Goal: Transaction & Acquisition: Purchase product/service

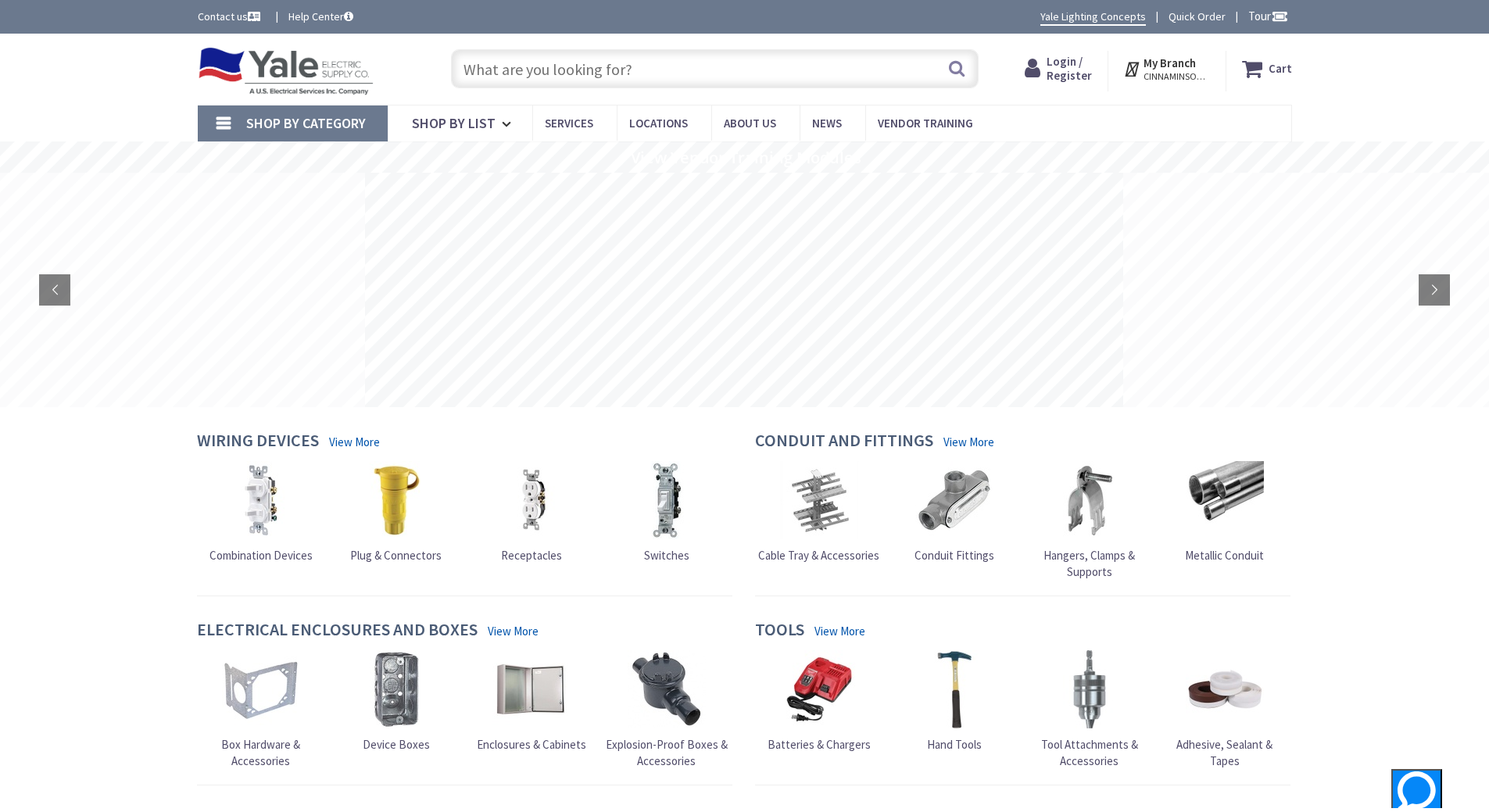
click at [1072, 63] on span "Login / Register" at bounding box center [1069, 68] width 46 height 29
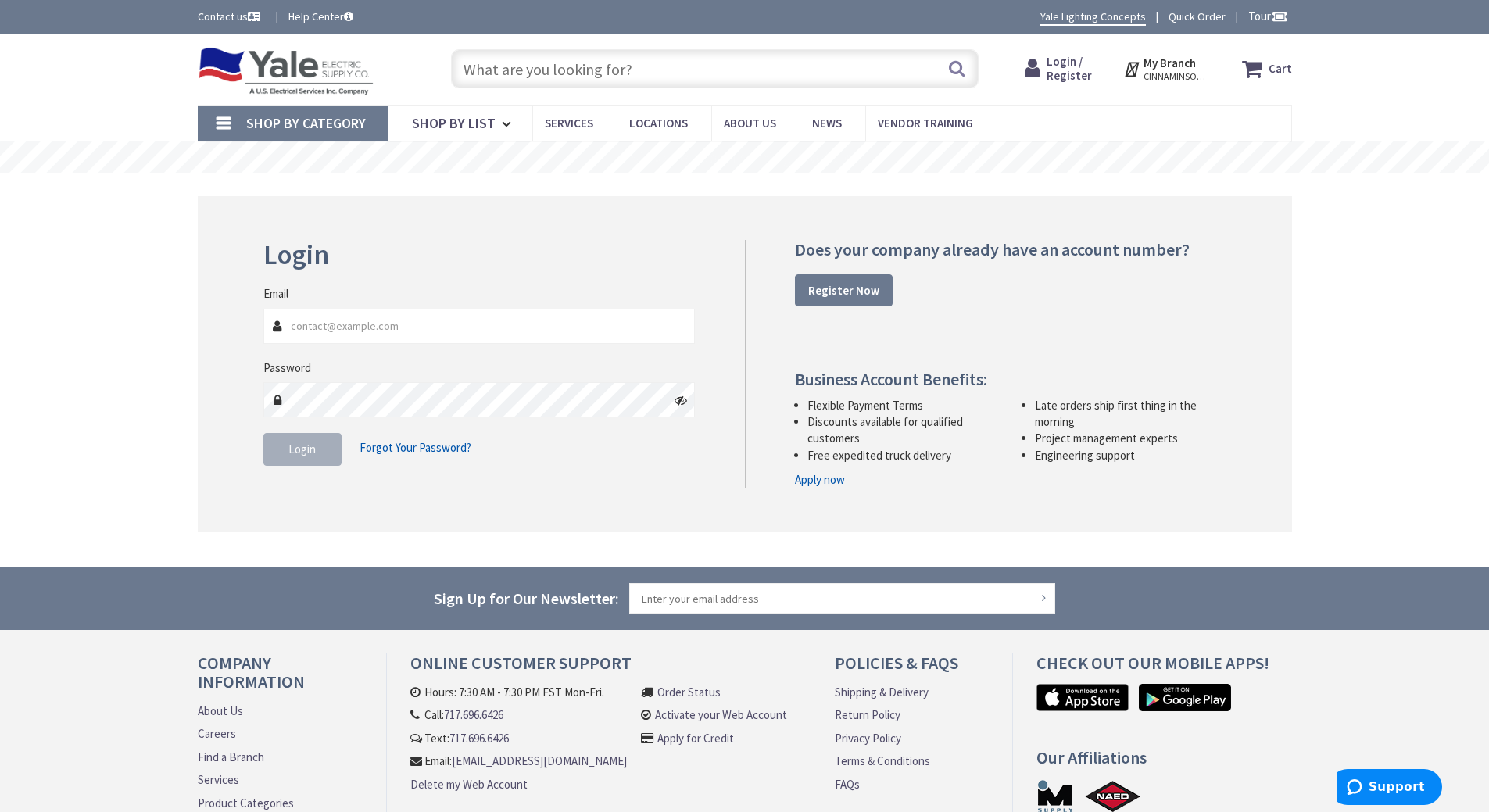
type input "[EMAIL_ADDRESS][DOMAIN_NAME]"
click at [321, 448] on button "Login" at bounding box center [302, 449] width 78 height 33
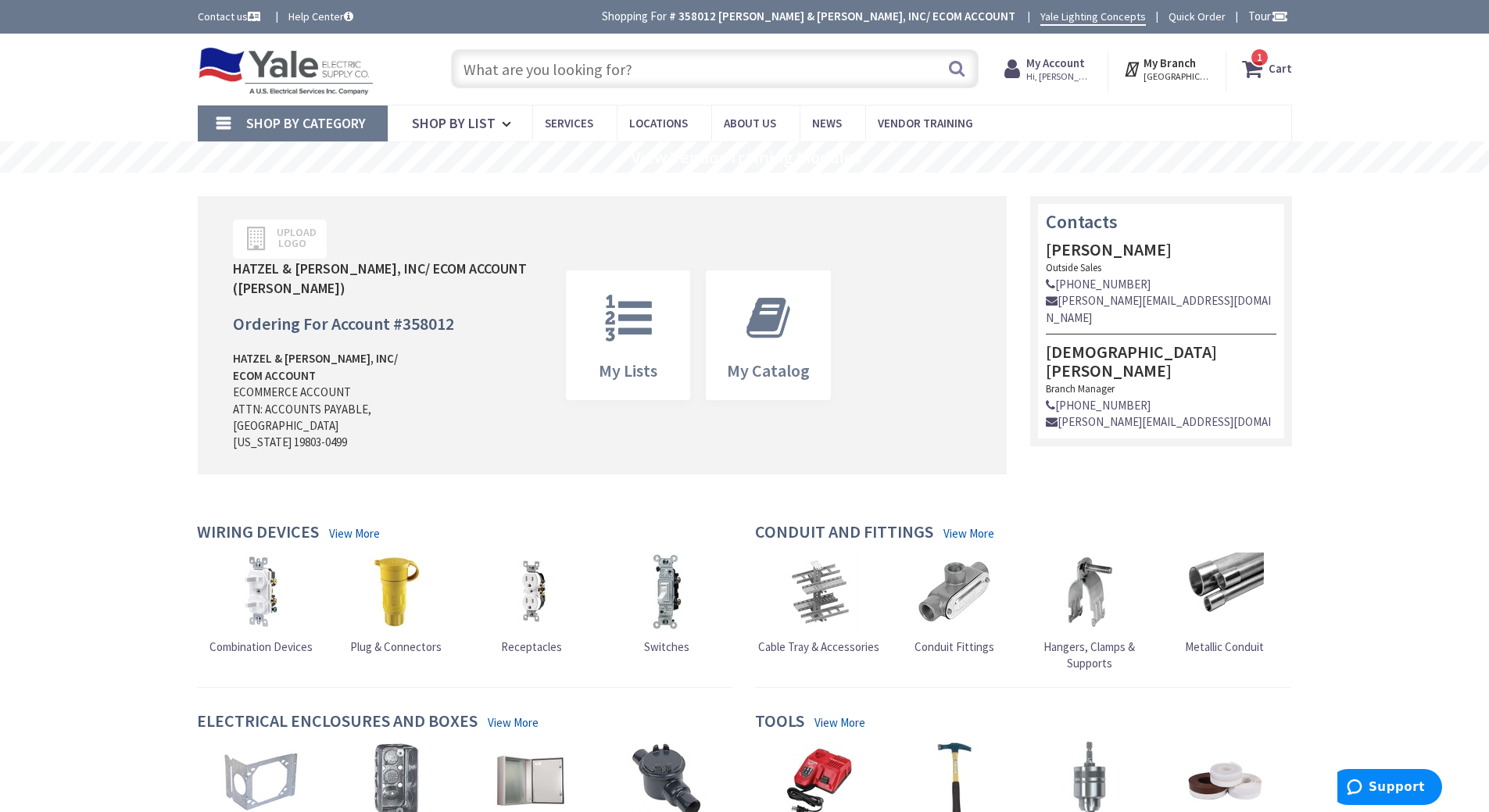
click at [1275, 71] on strong "Cart" at bounding box center [1280, 69] width 24 height 28
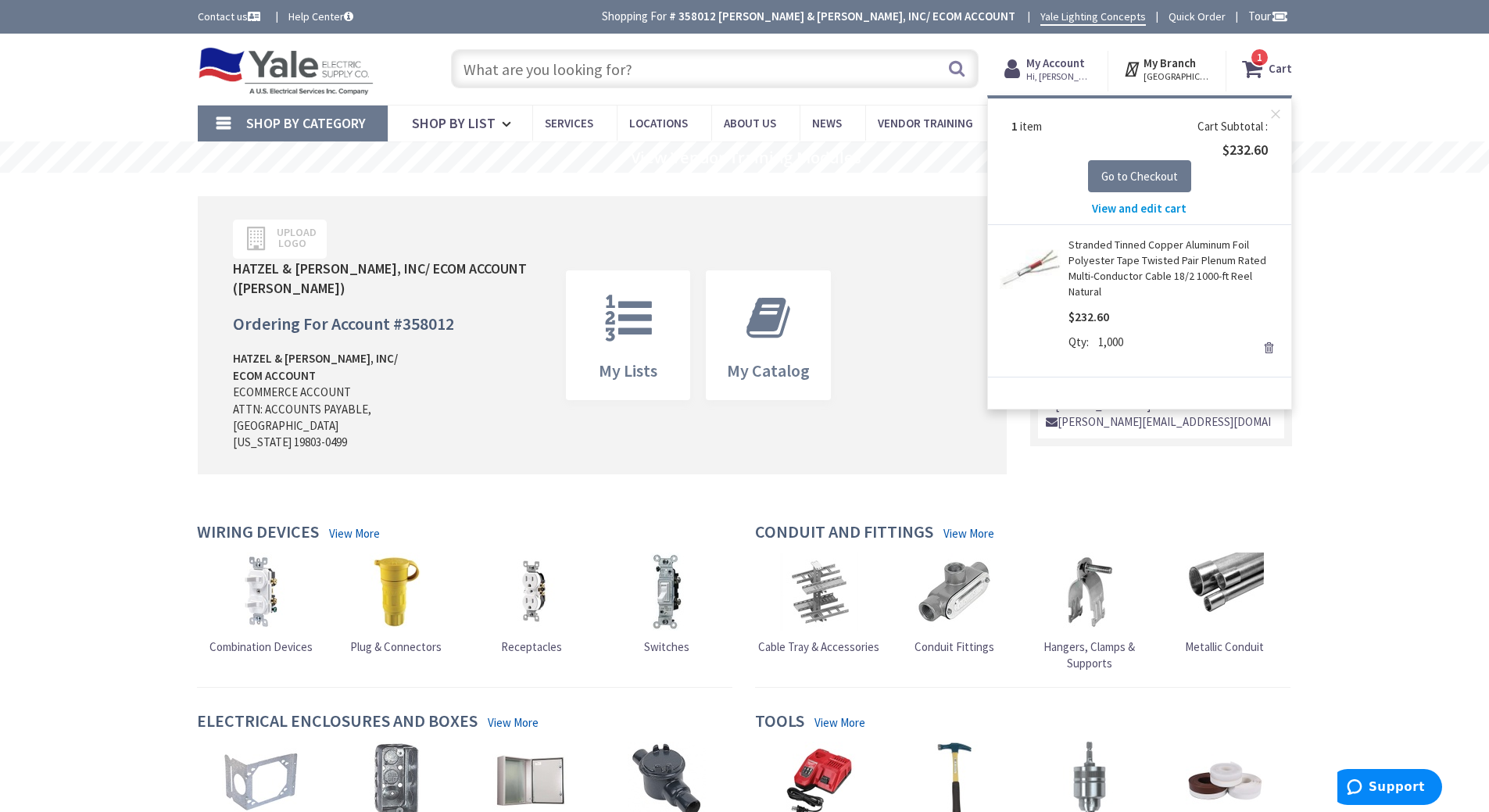
click at [1170, 212] on span "View and edit cart" at bounding box center [1139, 207] width 95 height 15
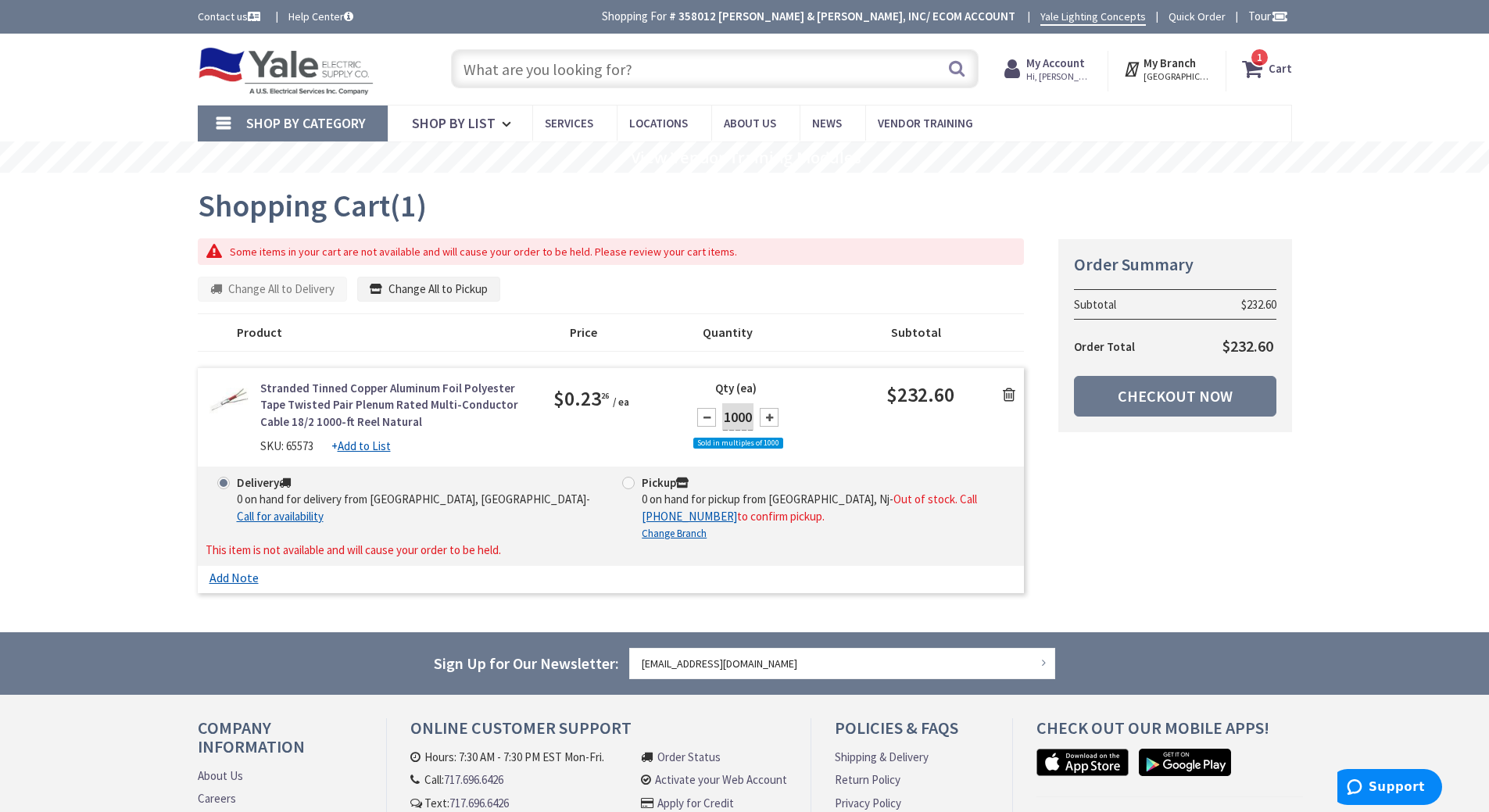
click at [1011, 387] on icon at bounding box center [1009, 395] width 12 height 16
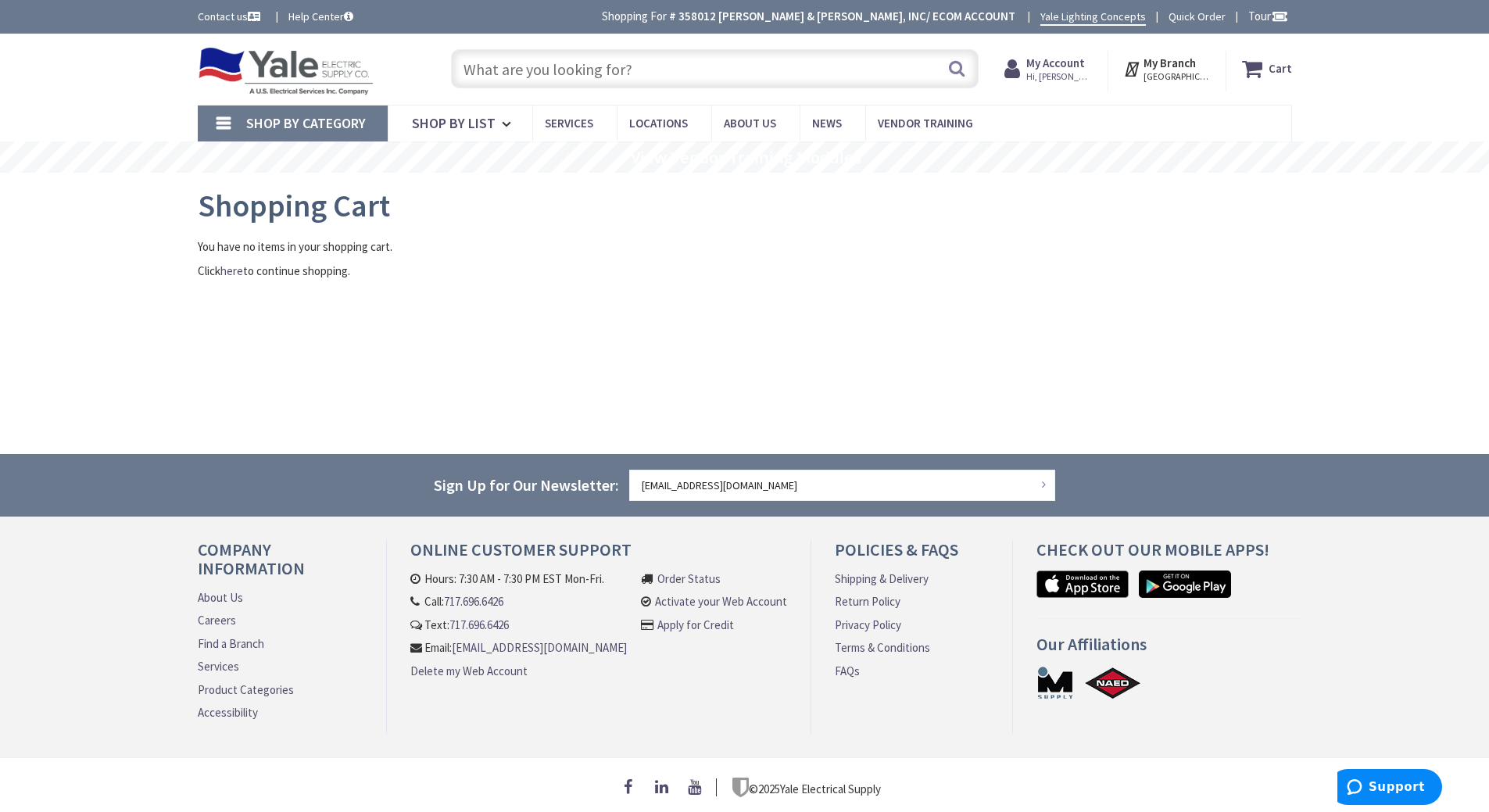
click at [529, 58] on input "text" at bounding box center [715, 69] width 527 height 39
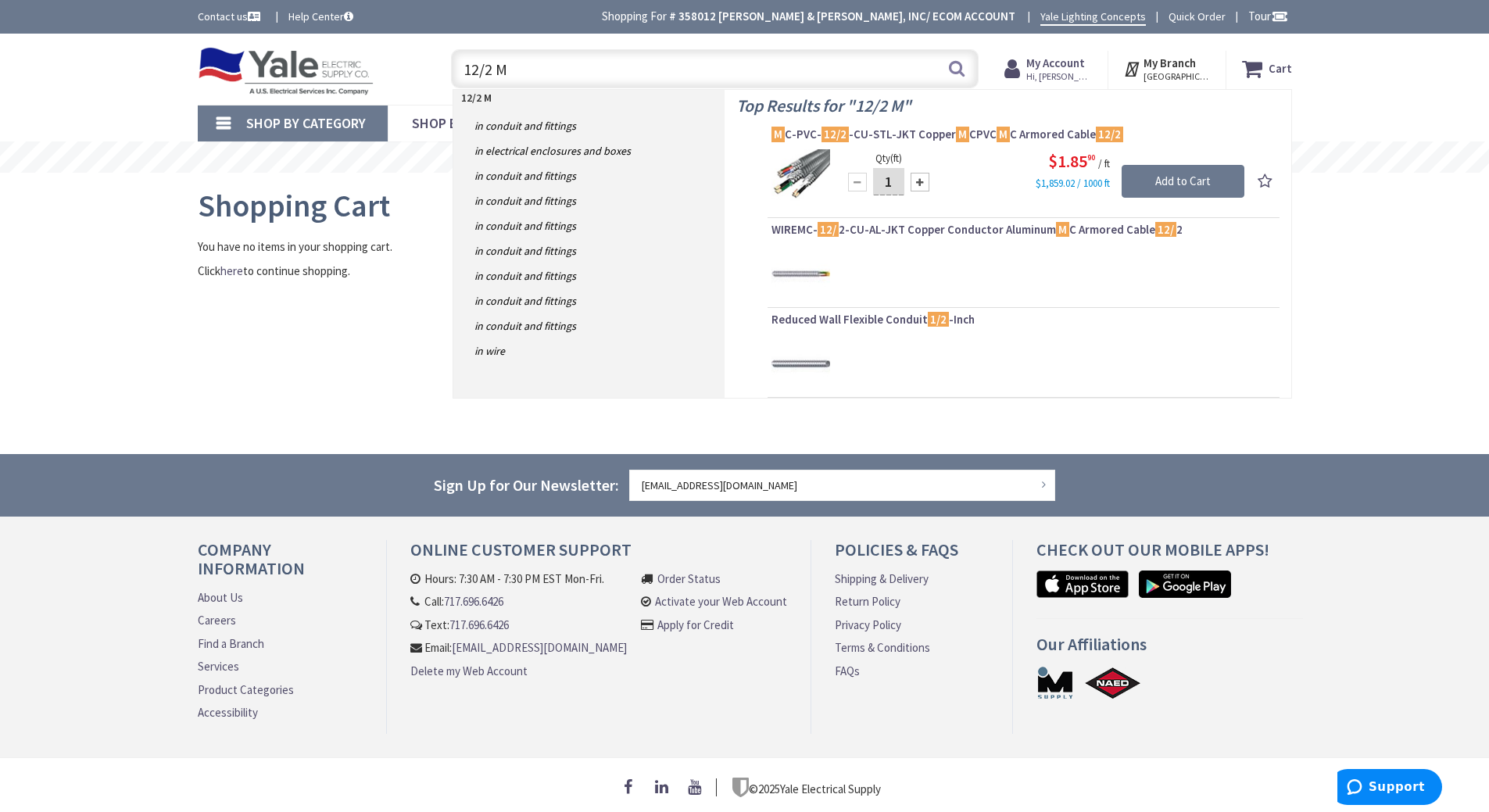
type input "12/2 MC"
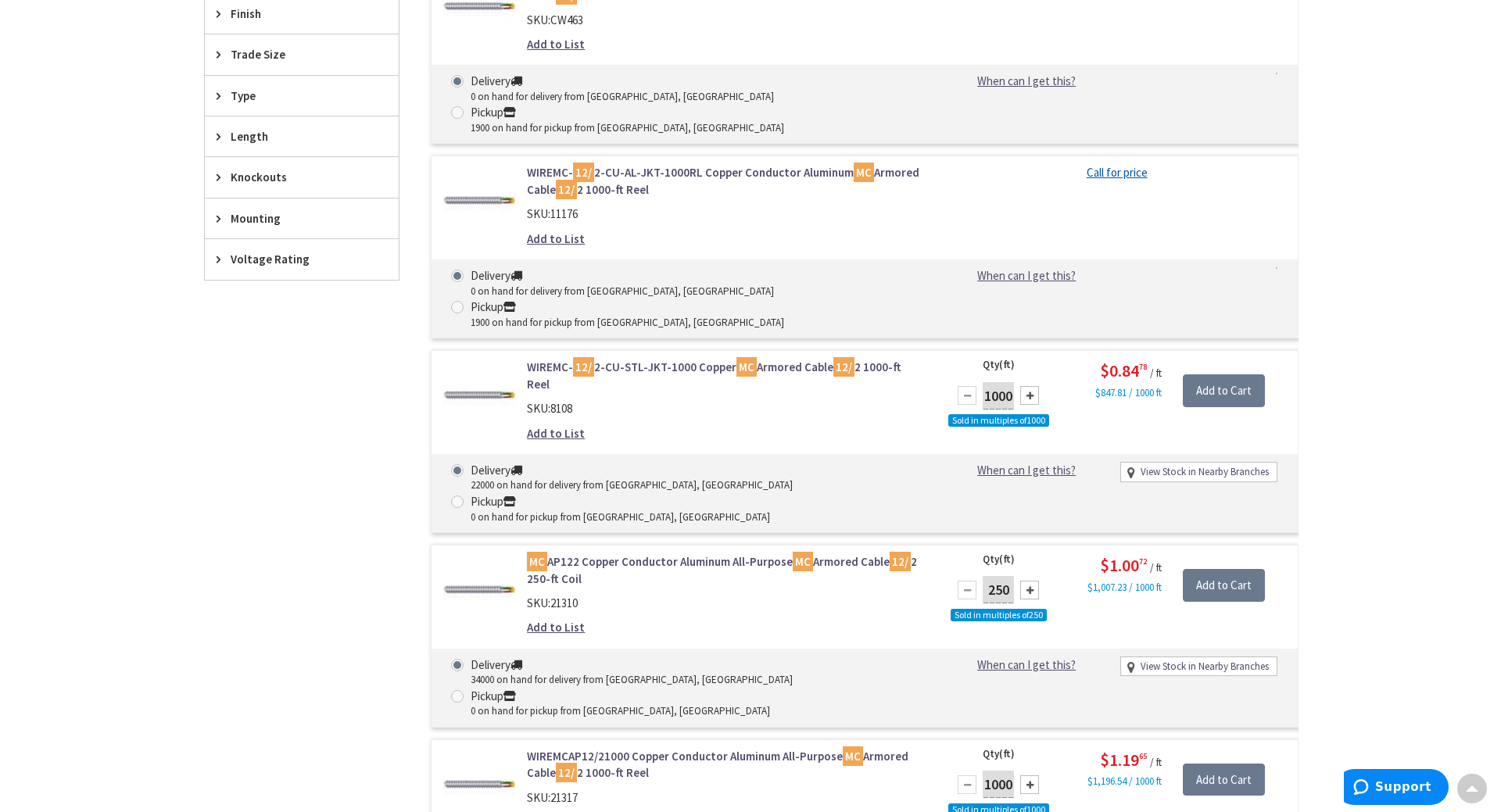
scroll to position [1094, 0]
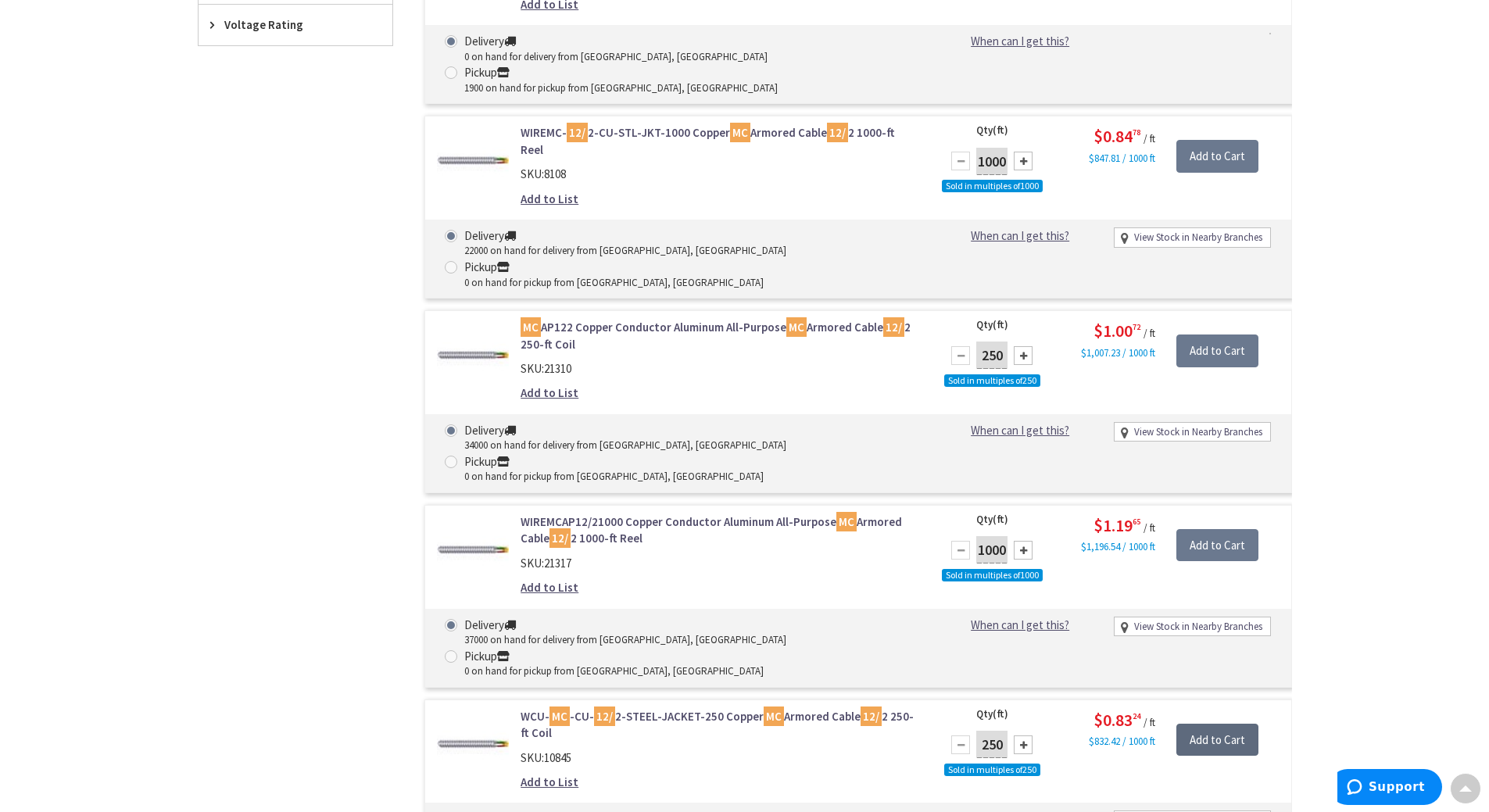
click at [1215, 723] on input "Add to Cart" at bounding box center [1217, 739] width 82 height 33
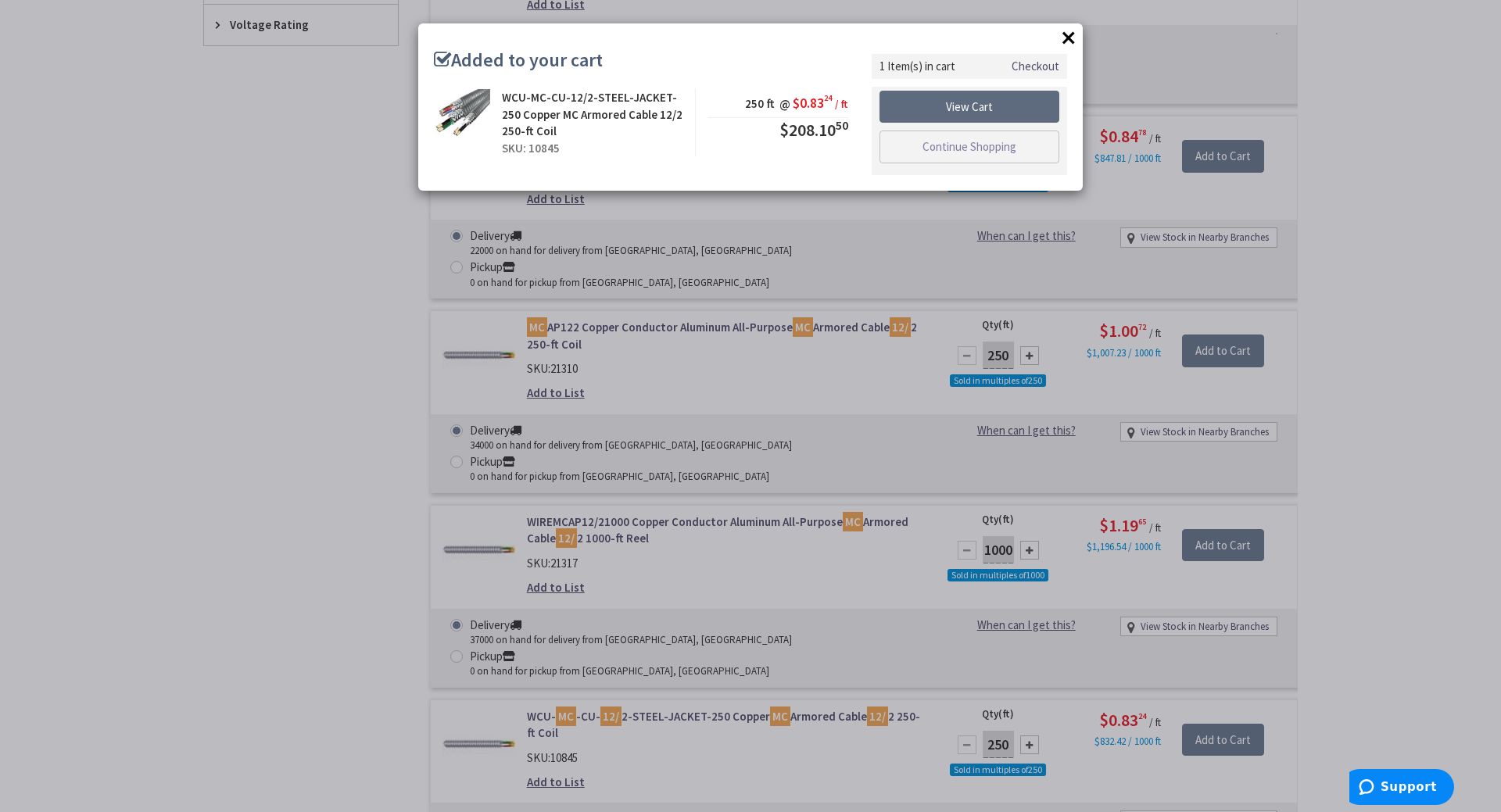
click at [961, 109] on link "View Cart" at bounding box center [969, 106] width 179 height 33
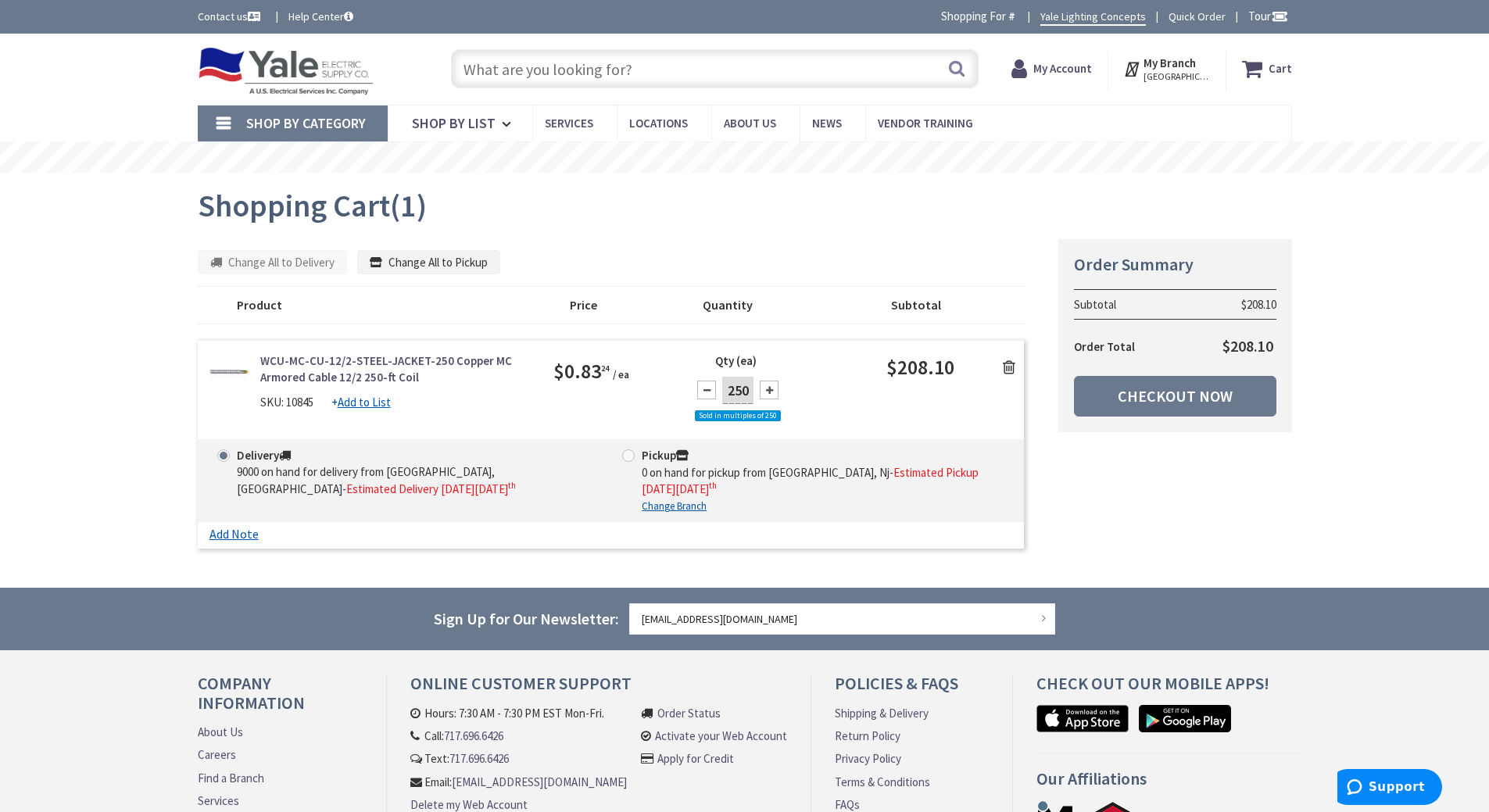
click at [657, 73] on input "text" at bounding box center [715, 69] width 527 height 39
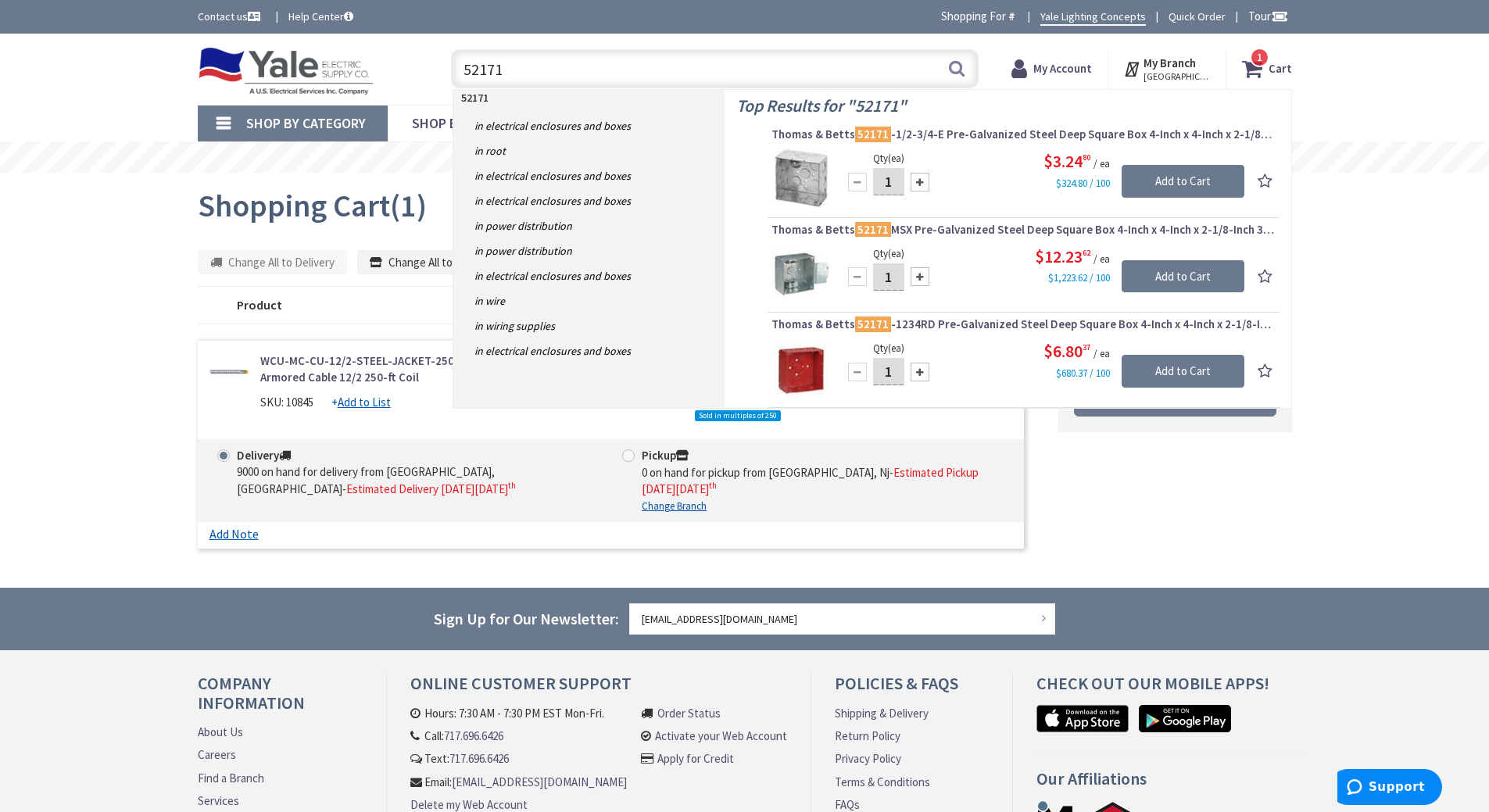
type input "52171"
click at [1204, 176] on input "Add to Cart" at bounding box center [1183, 181] width 123 height 33
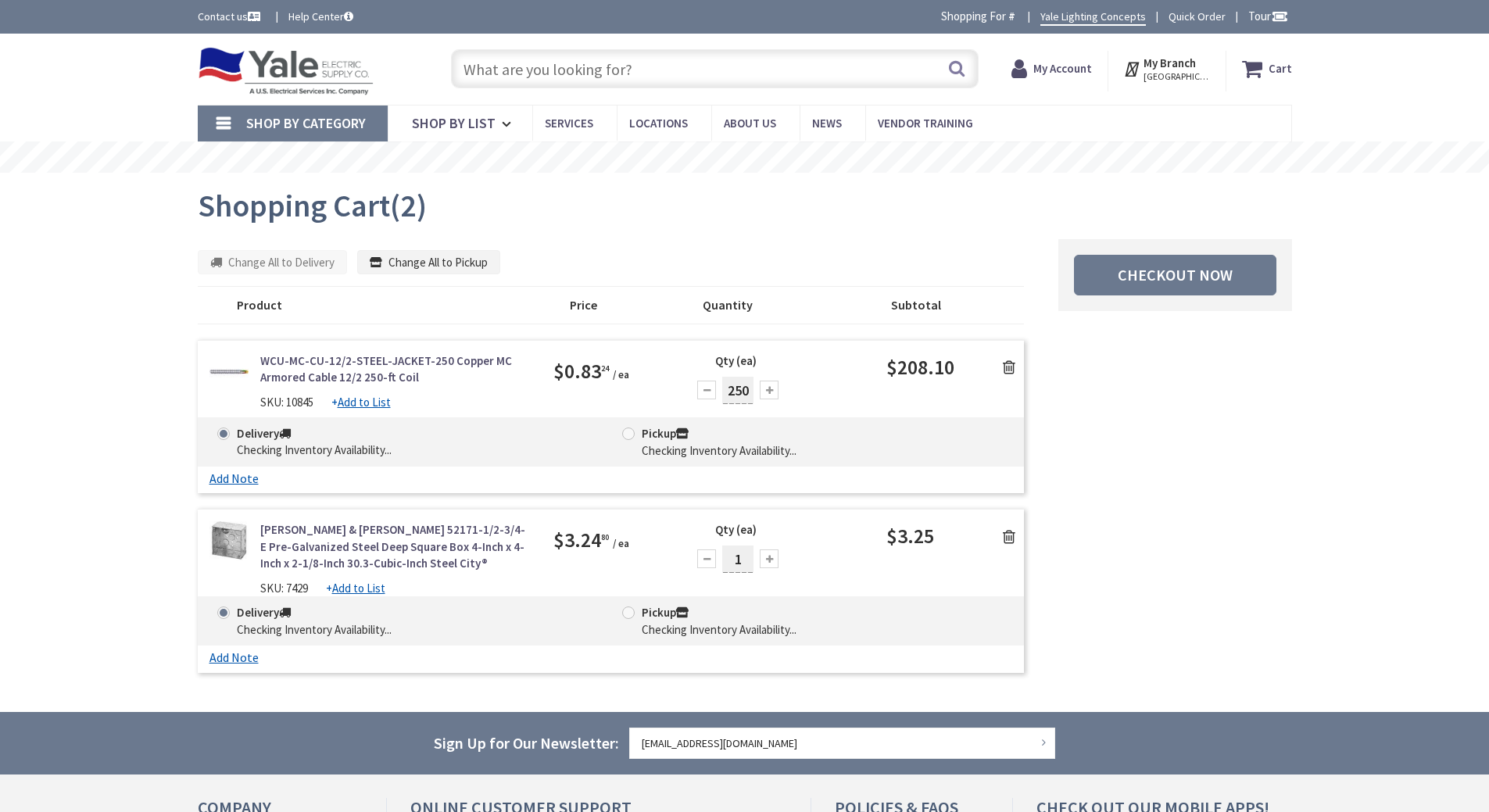
click at [473, 69] on input "text" at bounding box center [715, 69] width 527 height 39
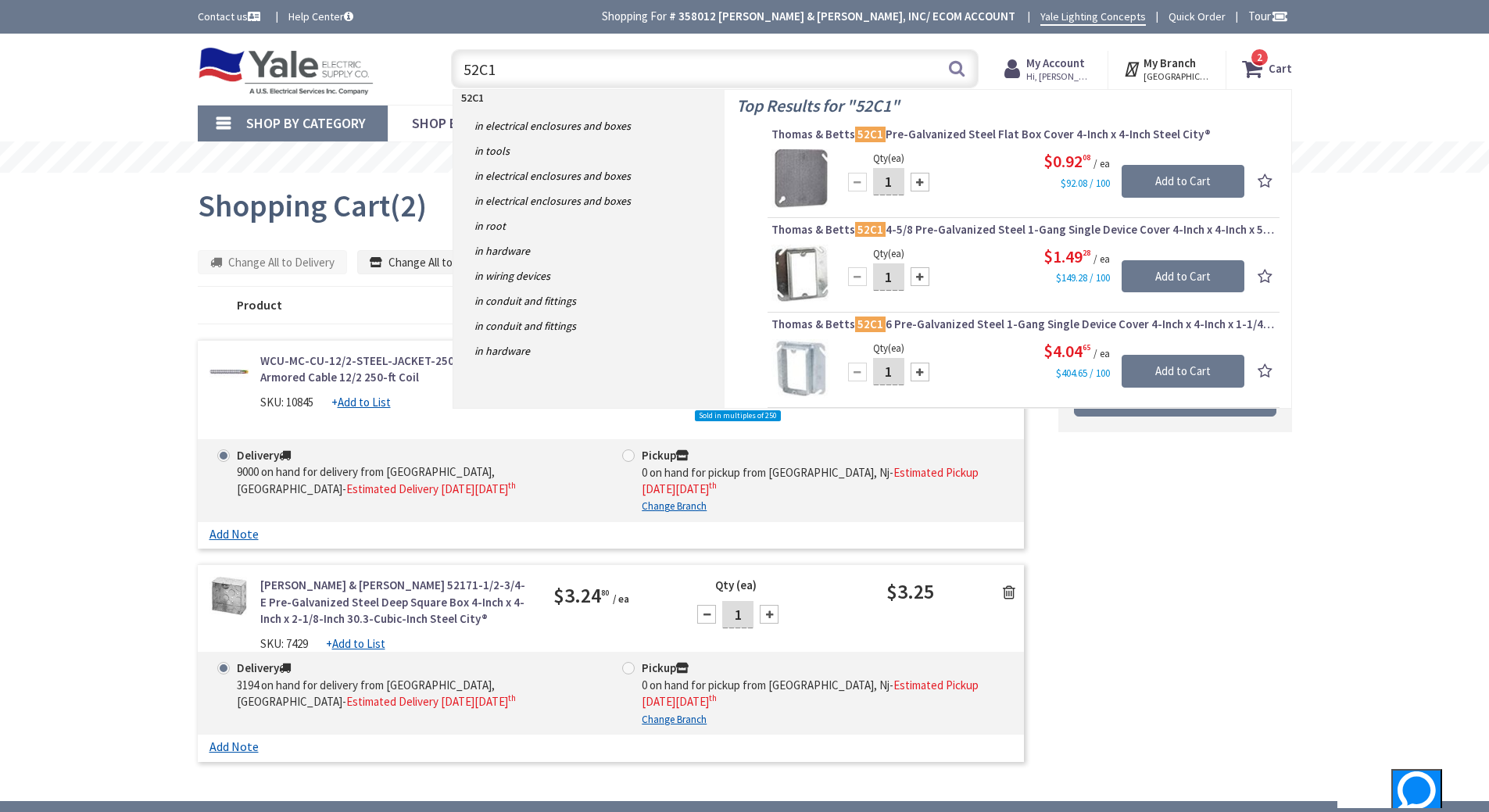
type input "52C1"
click at [1201, 170] on input "Add to Cart" at bounding box center [1183, 181] width 123 height 33
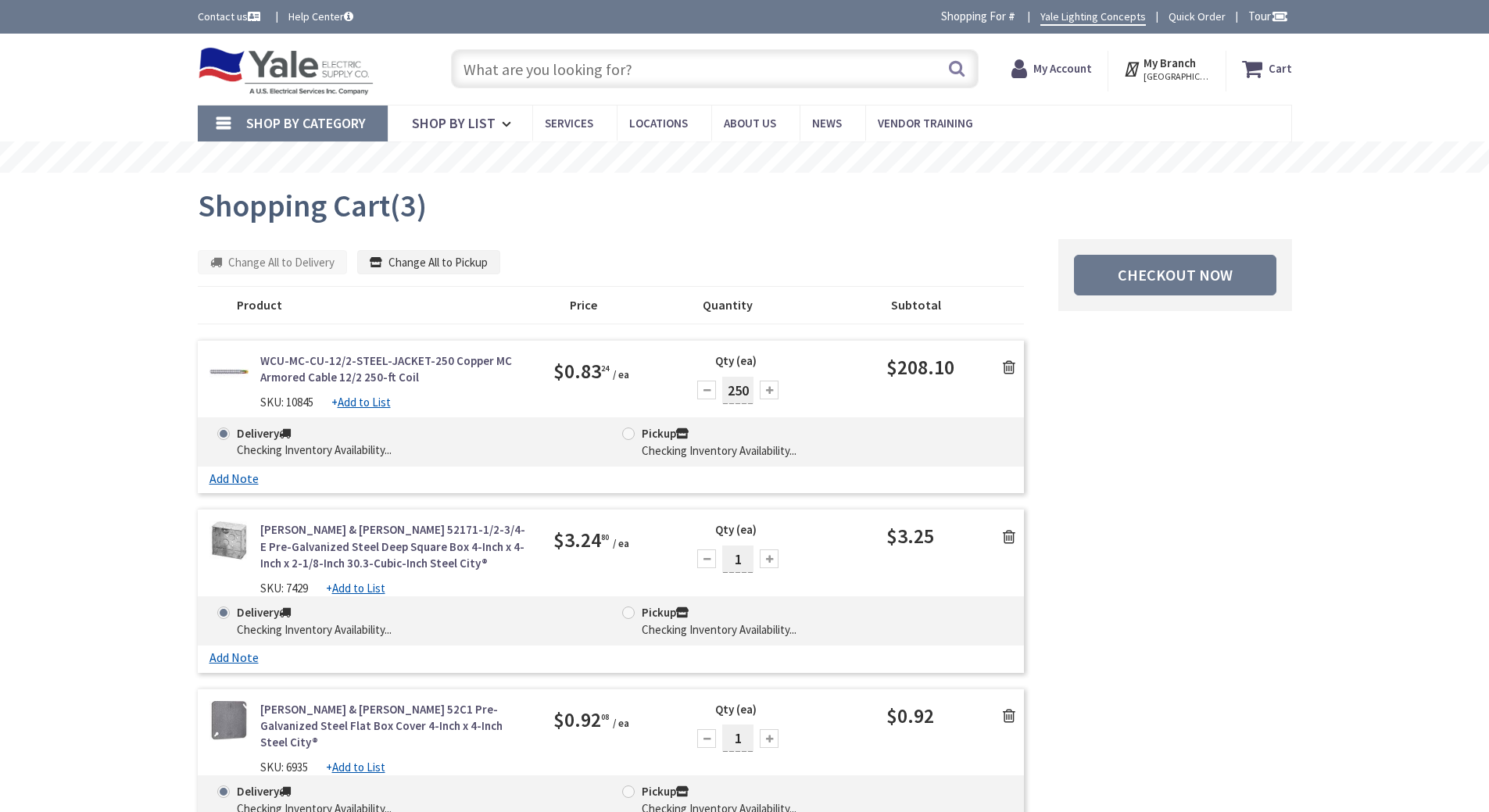
click at [512, 68] on input "text" at bounding box center [715, 69] width 527 height 39
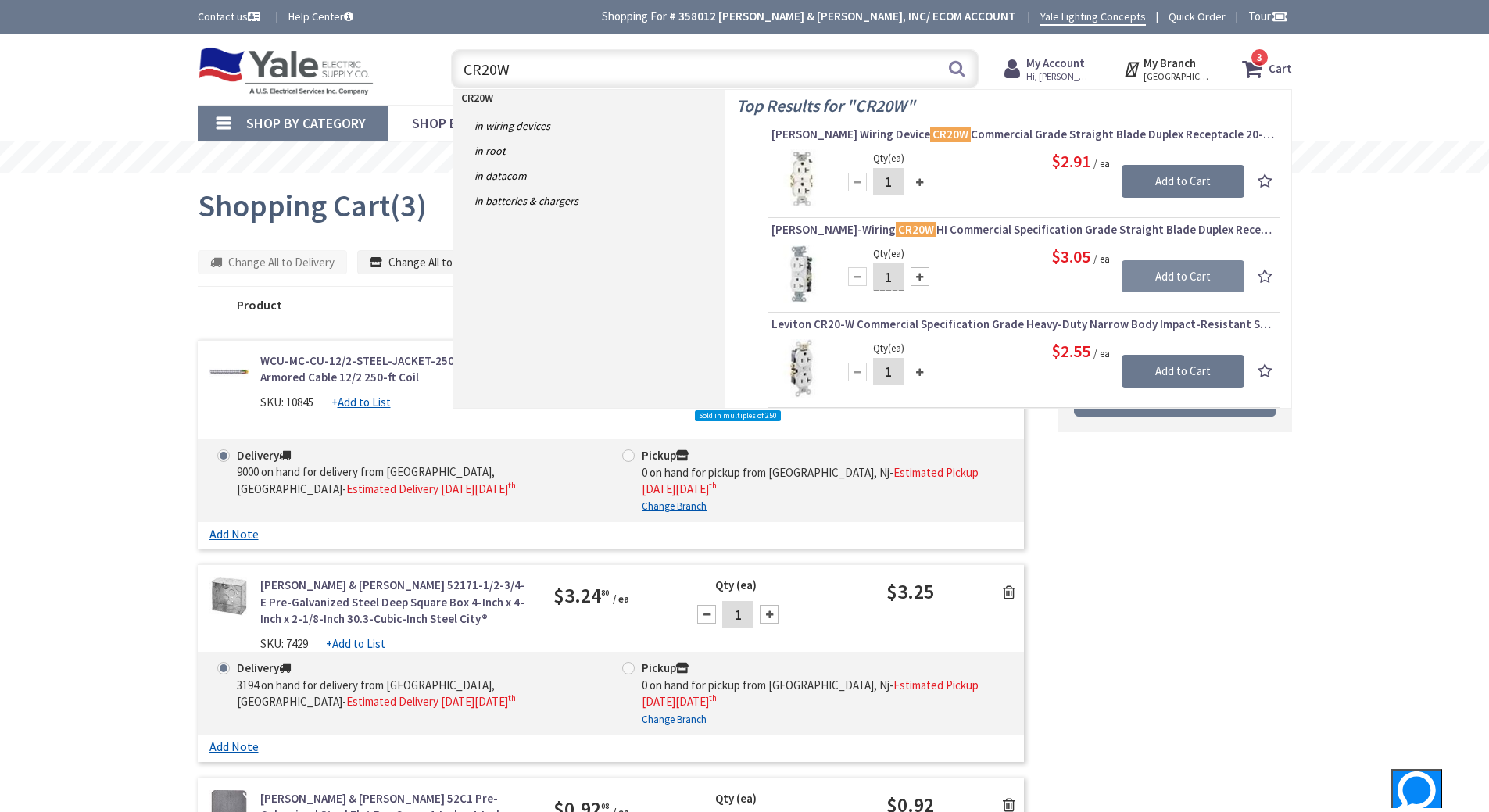
type input "CR20W"
click at [1194, 274] on input "Add to Cart" at bounding box center [1183, 276] width 123 height 33
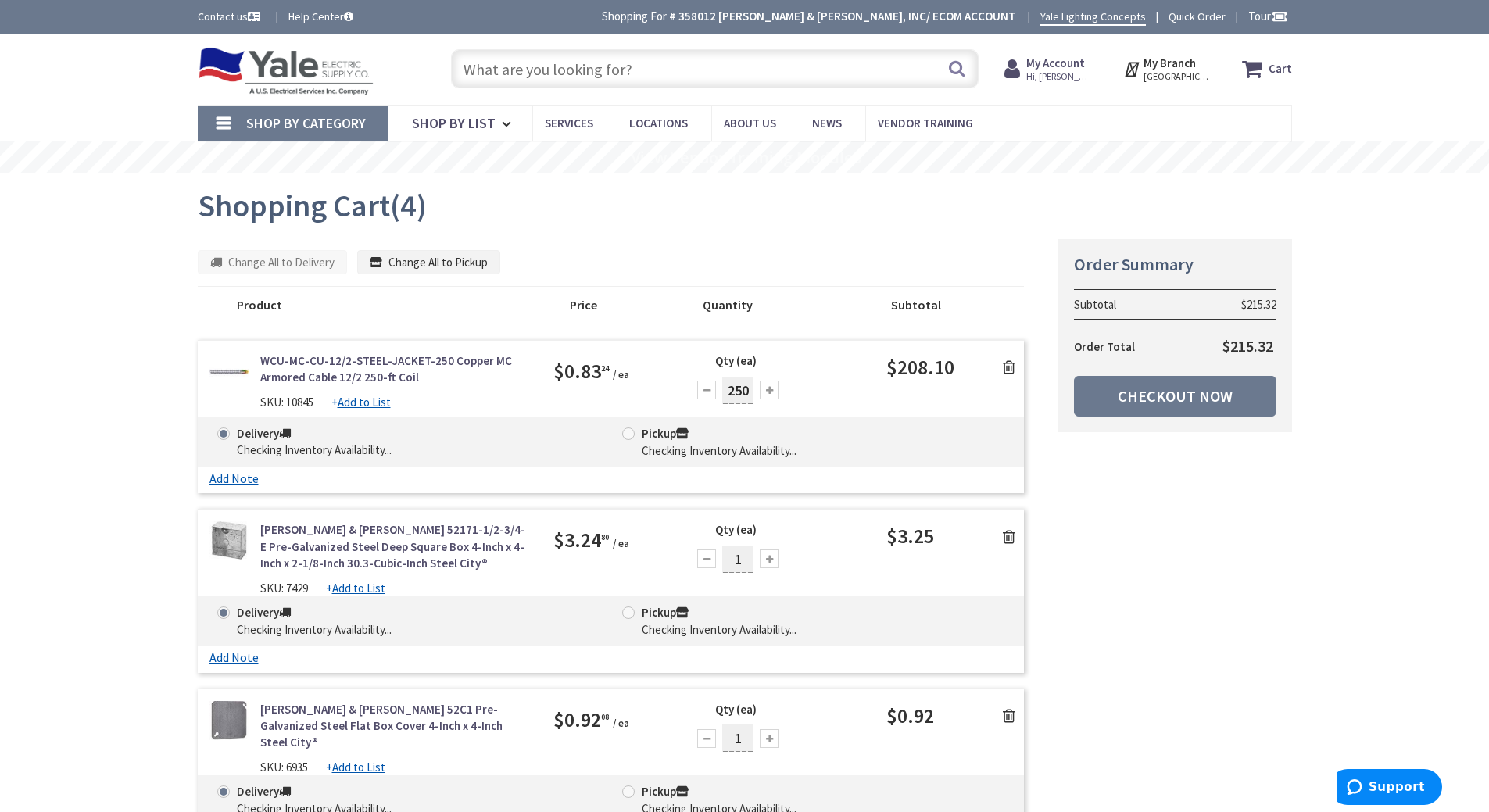
click at [556, 61] on input "text" at bounding box center [715, 69] width 527 height 39
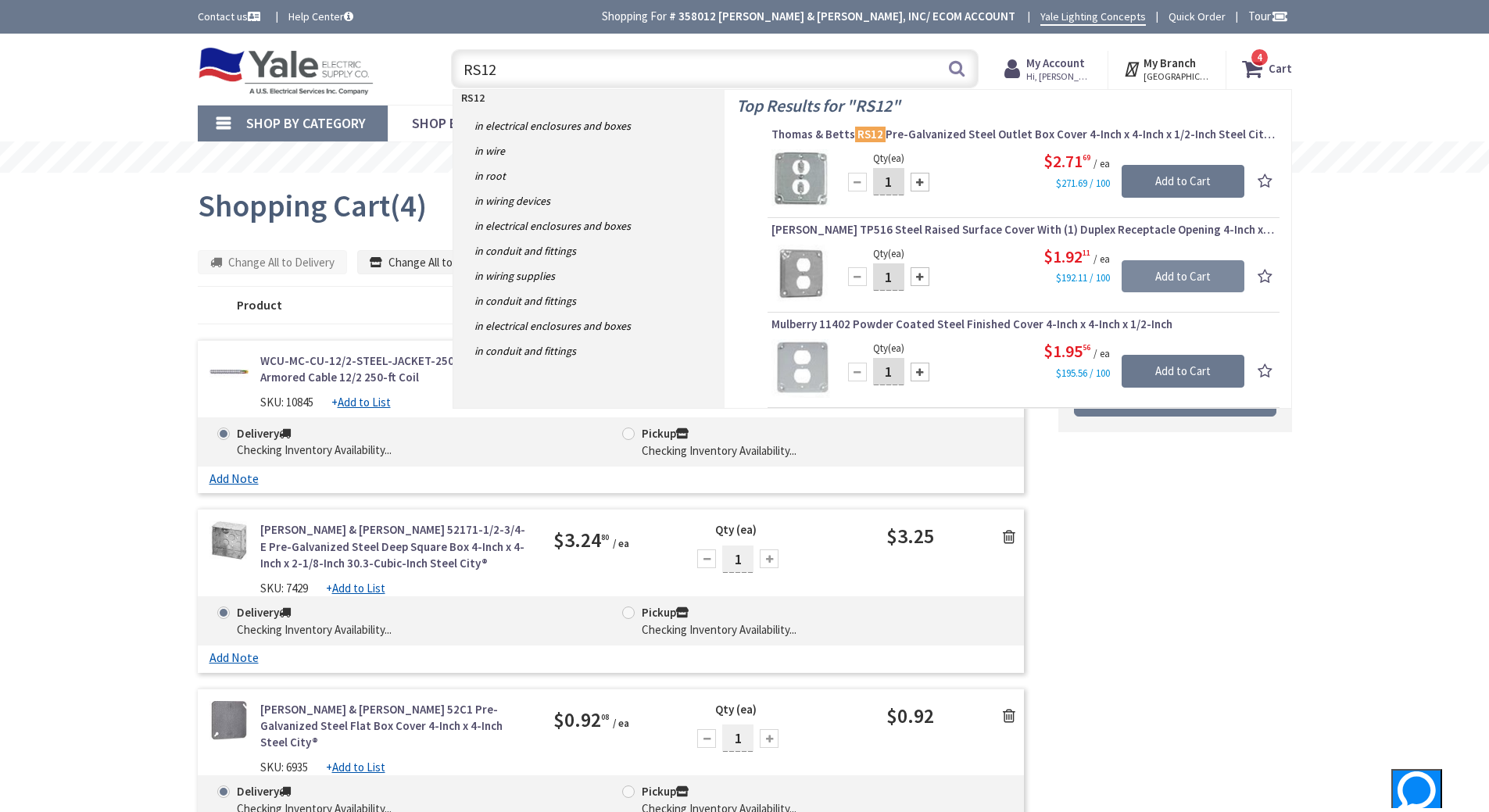
type input "RS12"
click at [1193, 271] on input "Add to Cart" at bounding box center [1183, 276] width 123 height 33
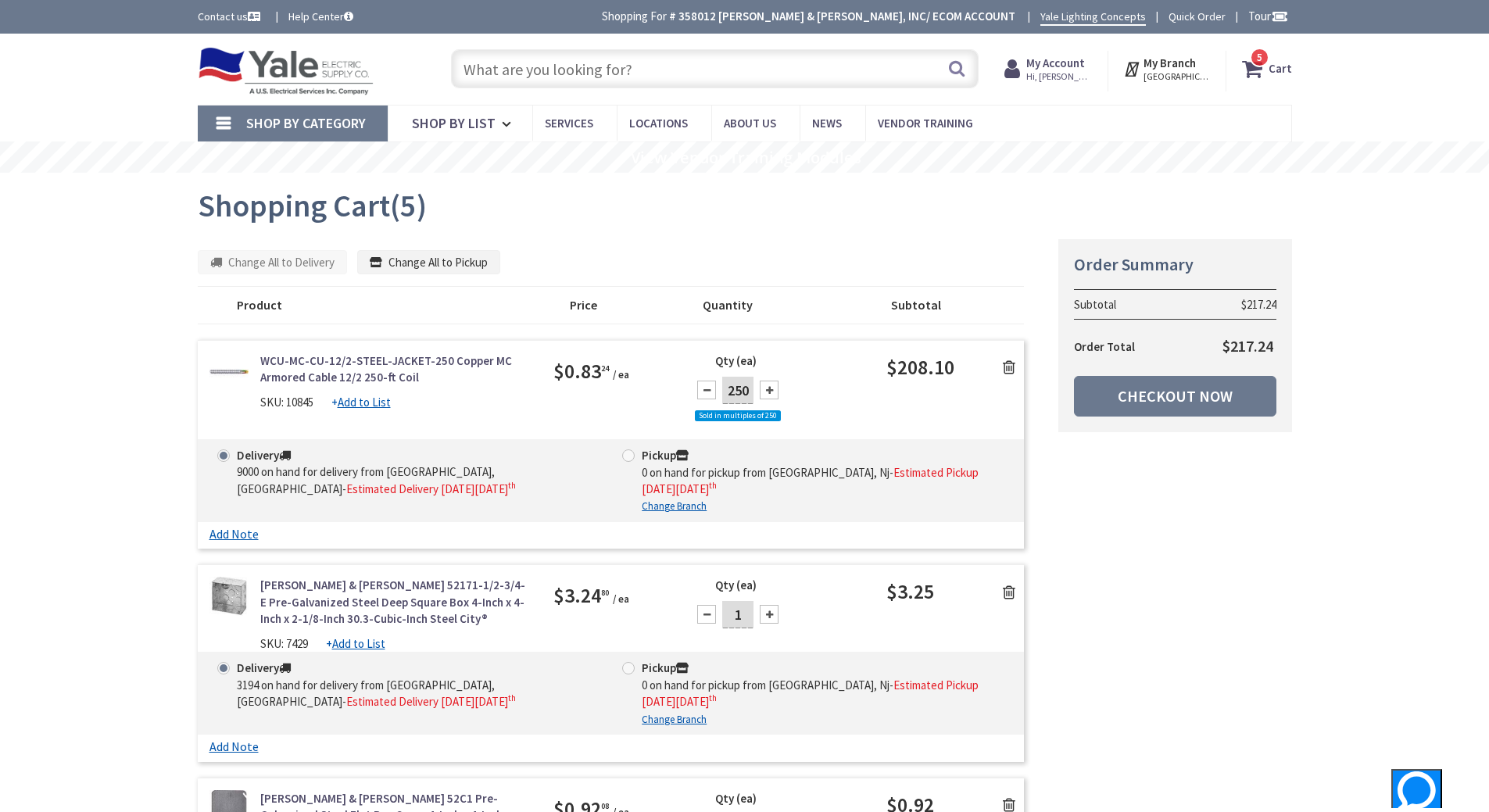
click at [532, 69] on input "text" at bounding box center [715, 69] width 527 height 39
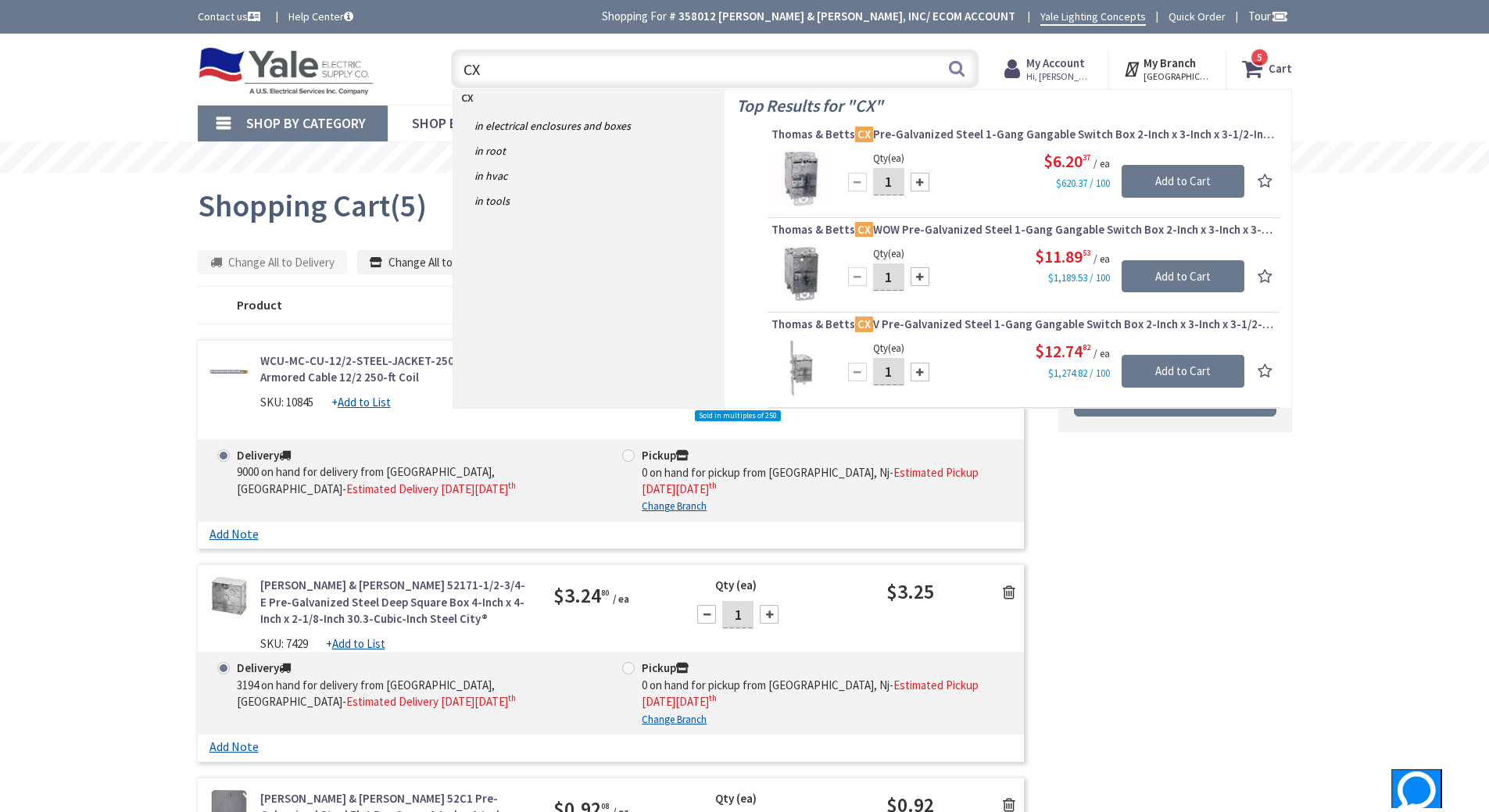
type input "CX"
click at [1196, 173] on input "Add to Cart" at bounding box center [1183, 181] width 123 height 33
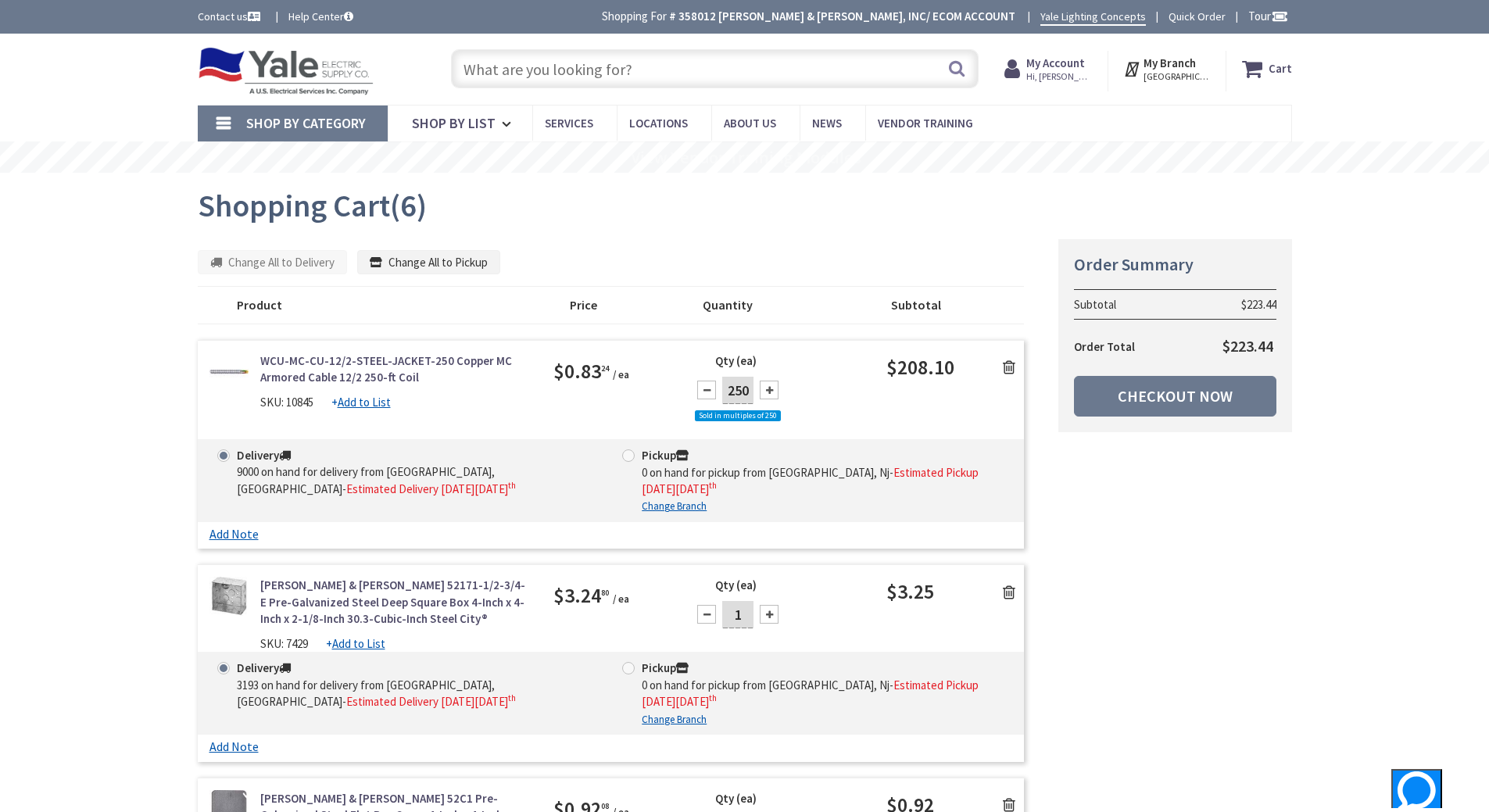
click at [511, 69] on input "text" at bounding box center [715, 69] width 527 height 39
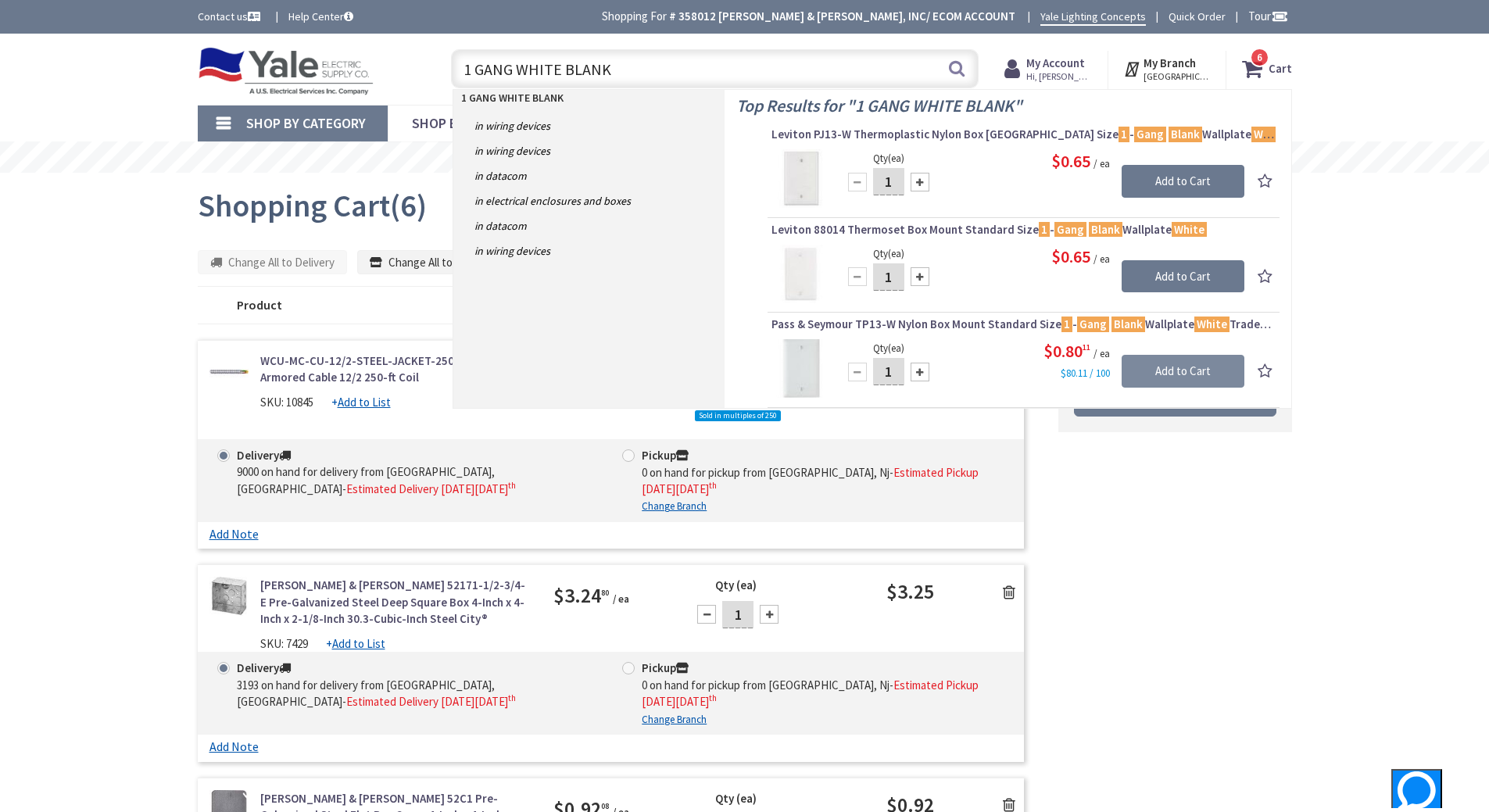
type input "1 GANG WHITE BLANK"
click at [1207, 357] on input "Add to Cart" at bounding box center [1183, 371] width 123 height 33
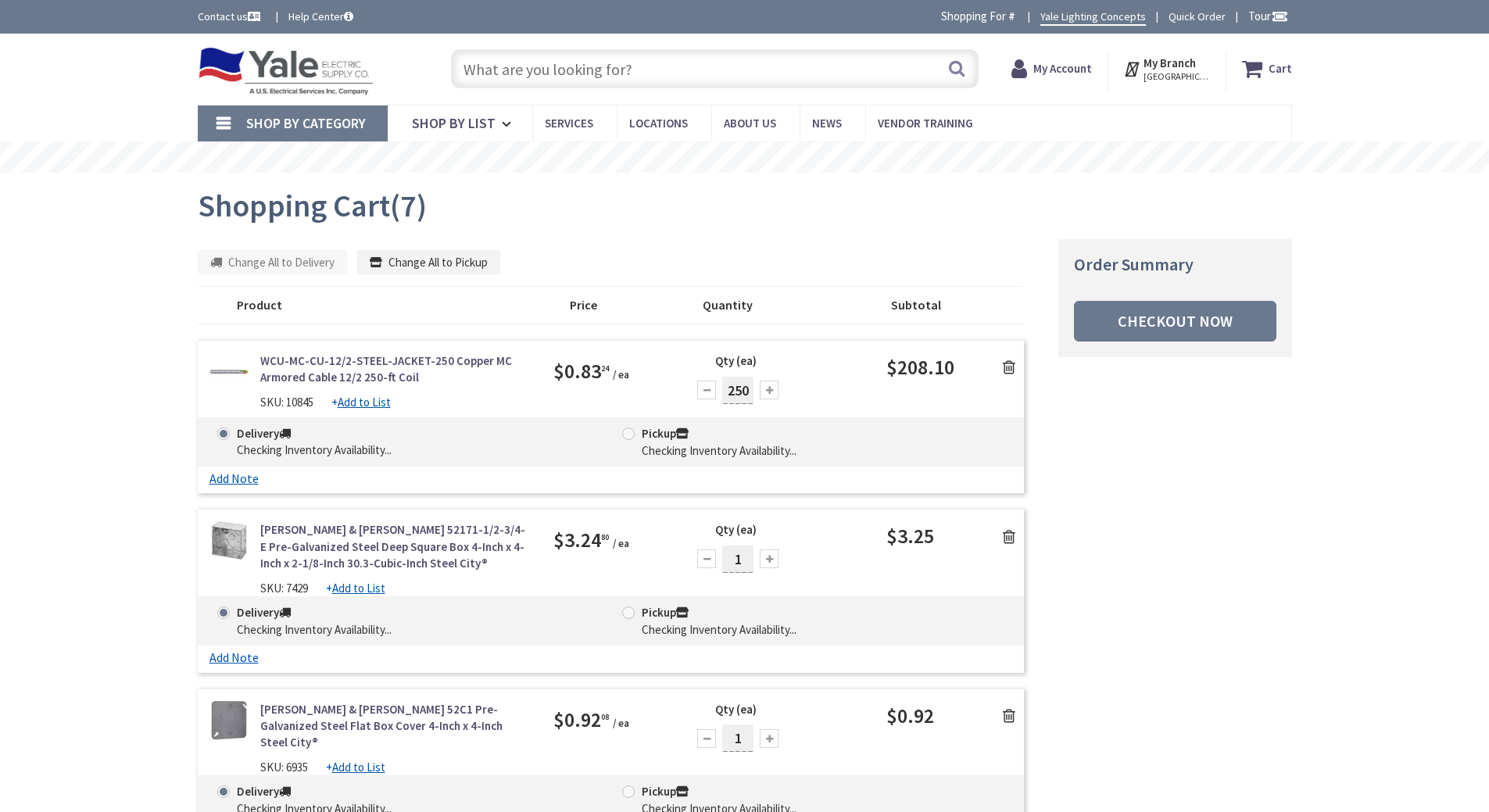
click at [575, 72] on input "text" at bounding box center [715, 69] width 527 height 39
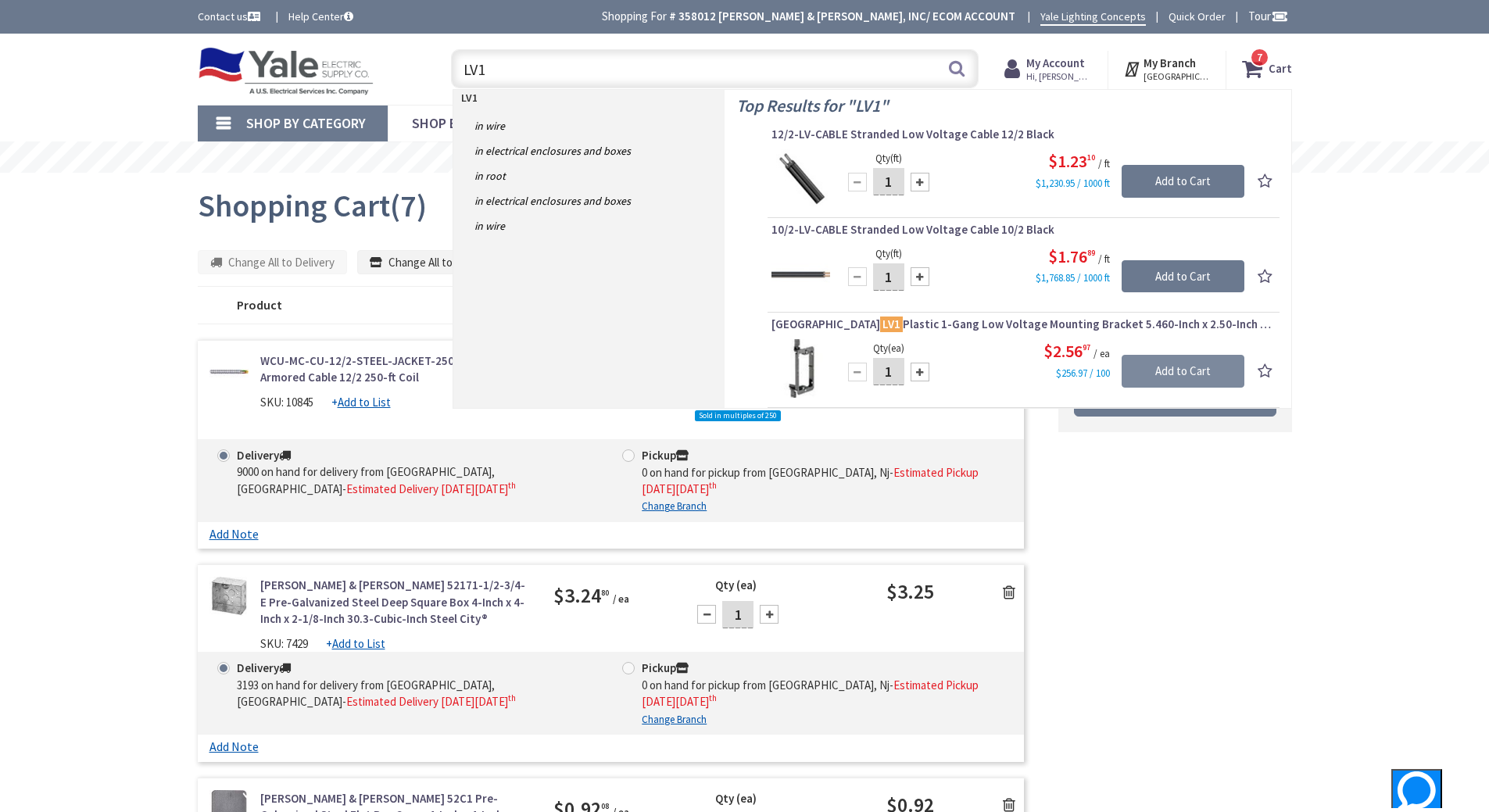
type input "LV1"
click at [1179, 366] on input "Add to Cart" at bounding box center [1183, 371] width 123 height 33
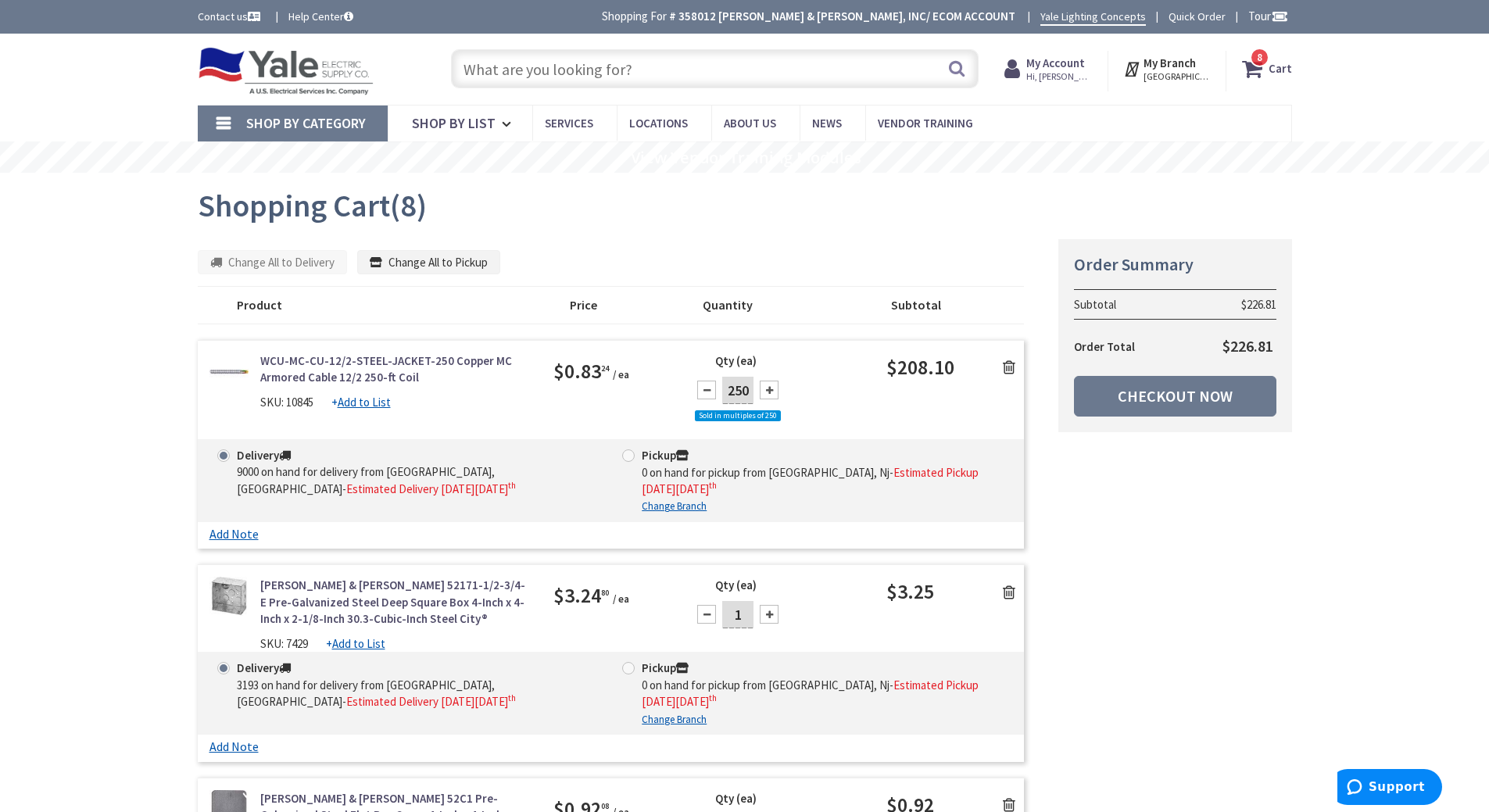
click at [517, 66] on input "text" at bounding box center [715, 69] width 527 height 39
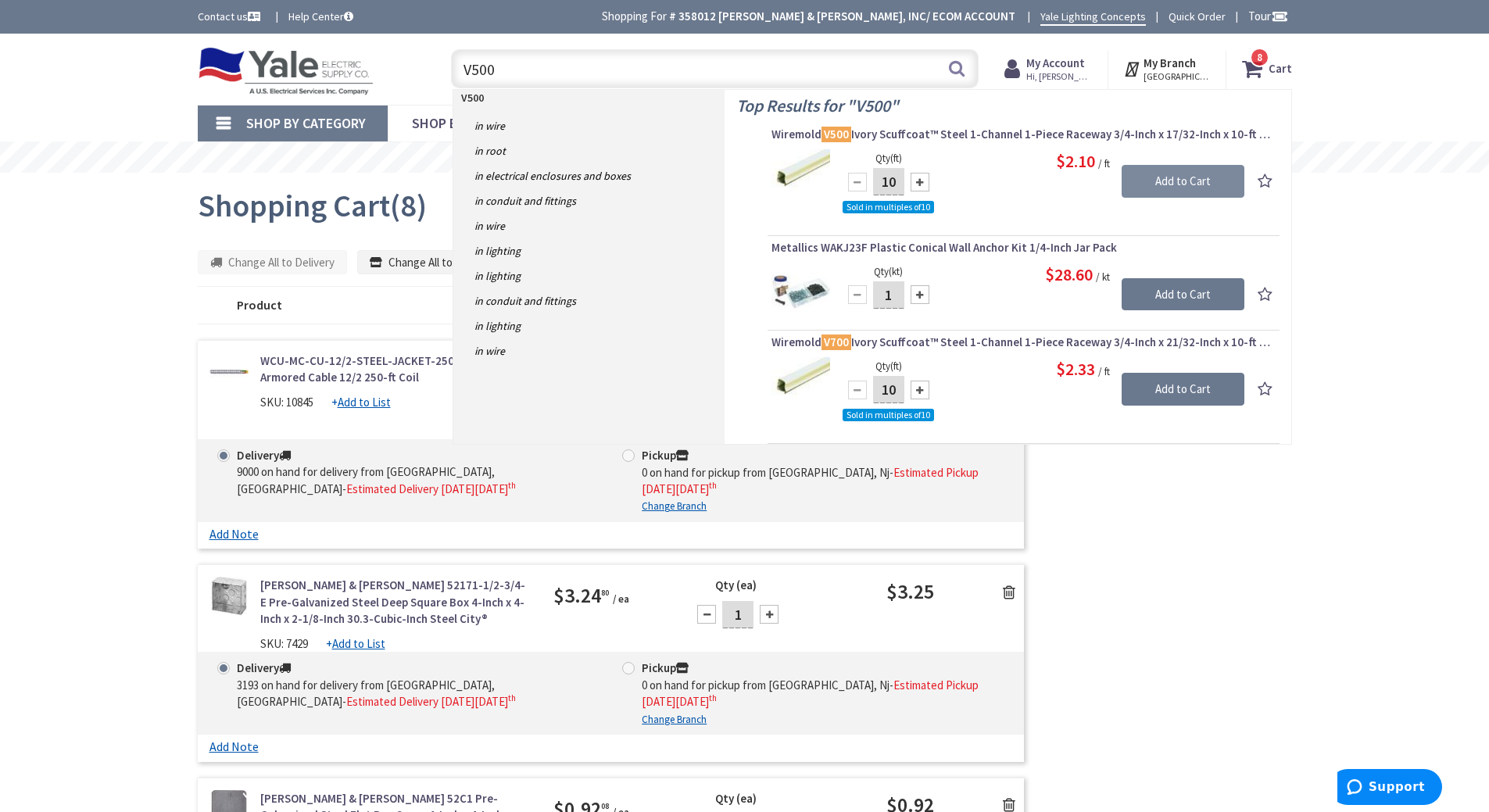
type input "V500"
click at [1184, 179] on input "Add to Cart" at bounding box center [1183, 181] width 123 height 33
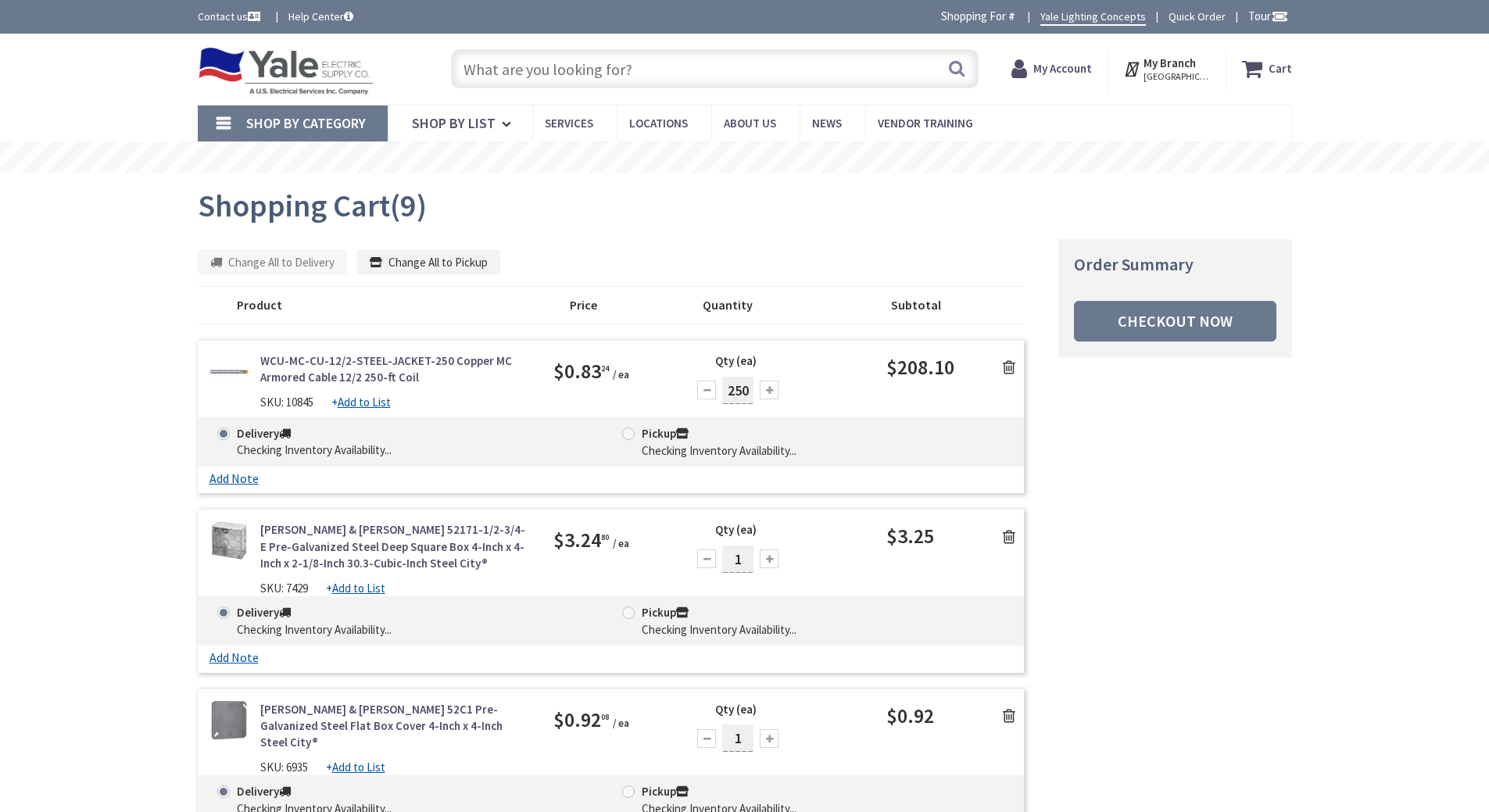
click at [521, 67] on input "text" at bounding box center [715, 69] width 527 height 39
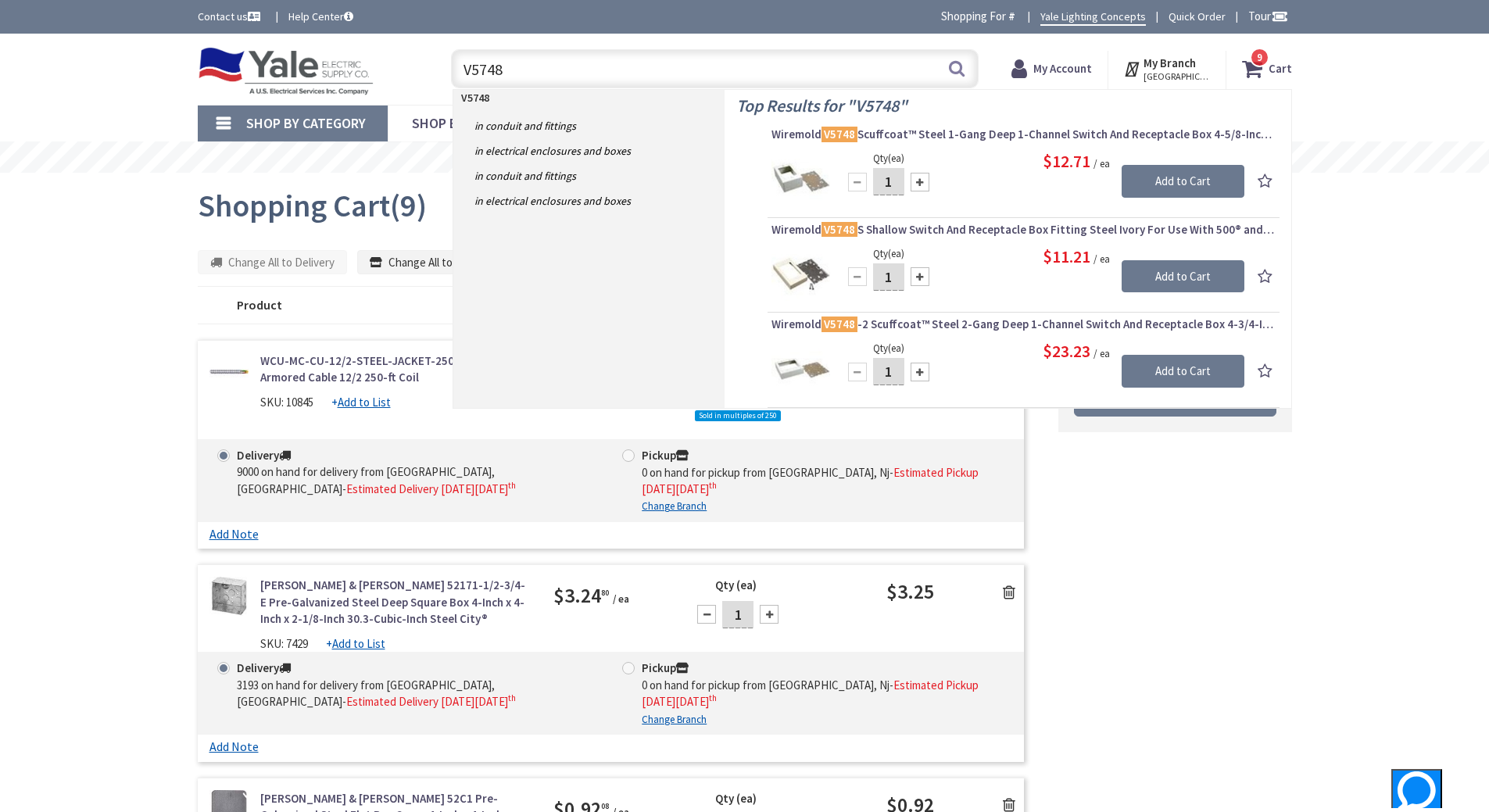
type input "V5748"
click at [1205, 173] on input "Add to Cart" at bounding box center [1183, 181] width 123 height 33
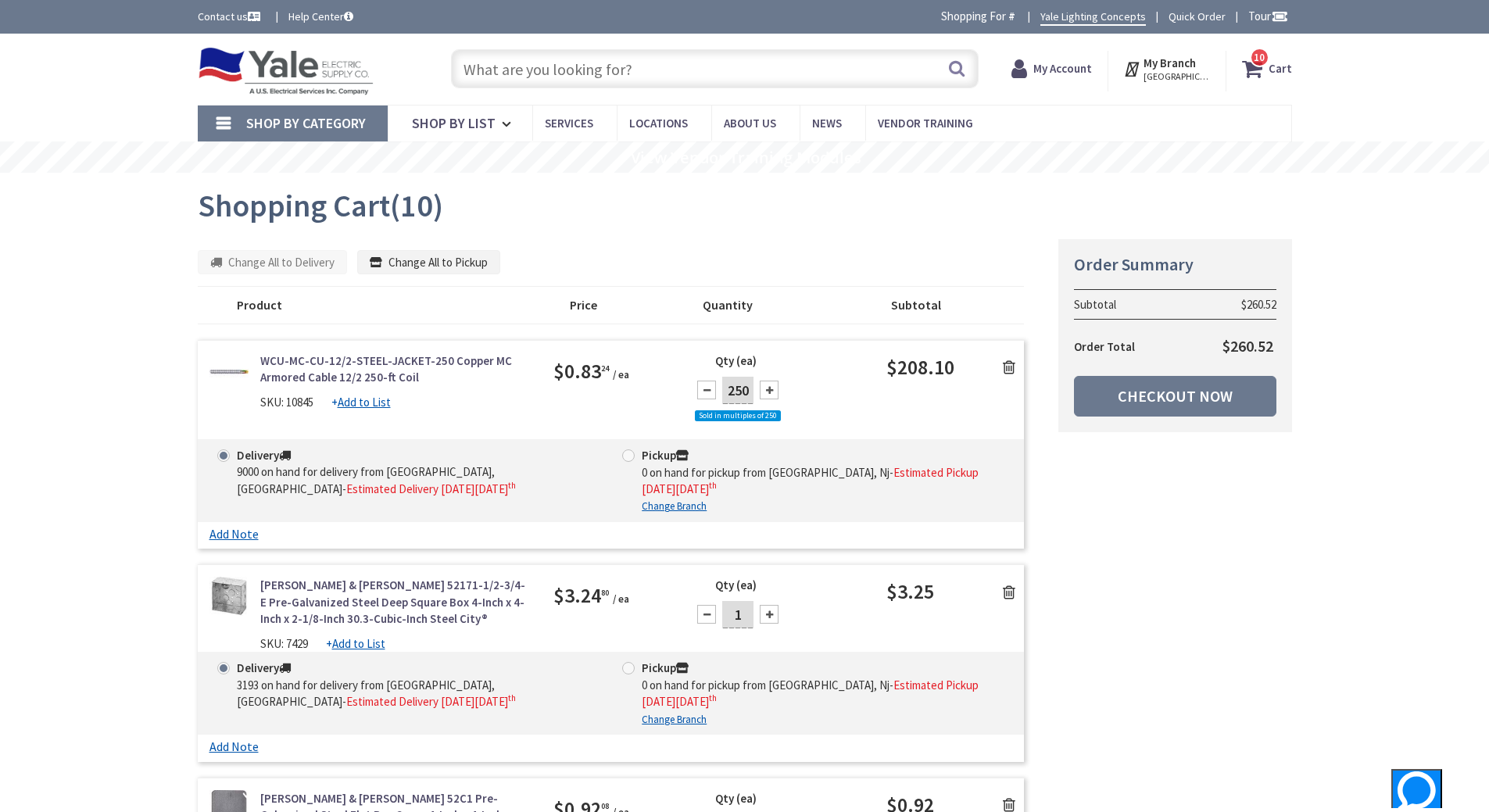
click at [560, 60] on input "text" at bounding box center [715, 69] width 527 height 39
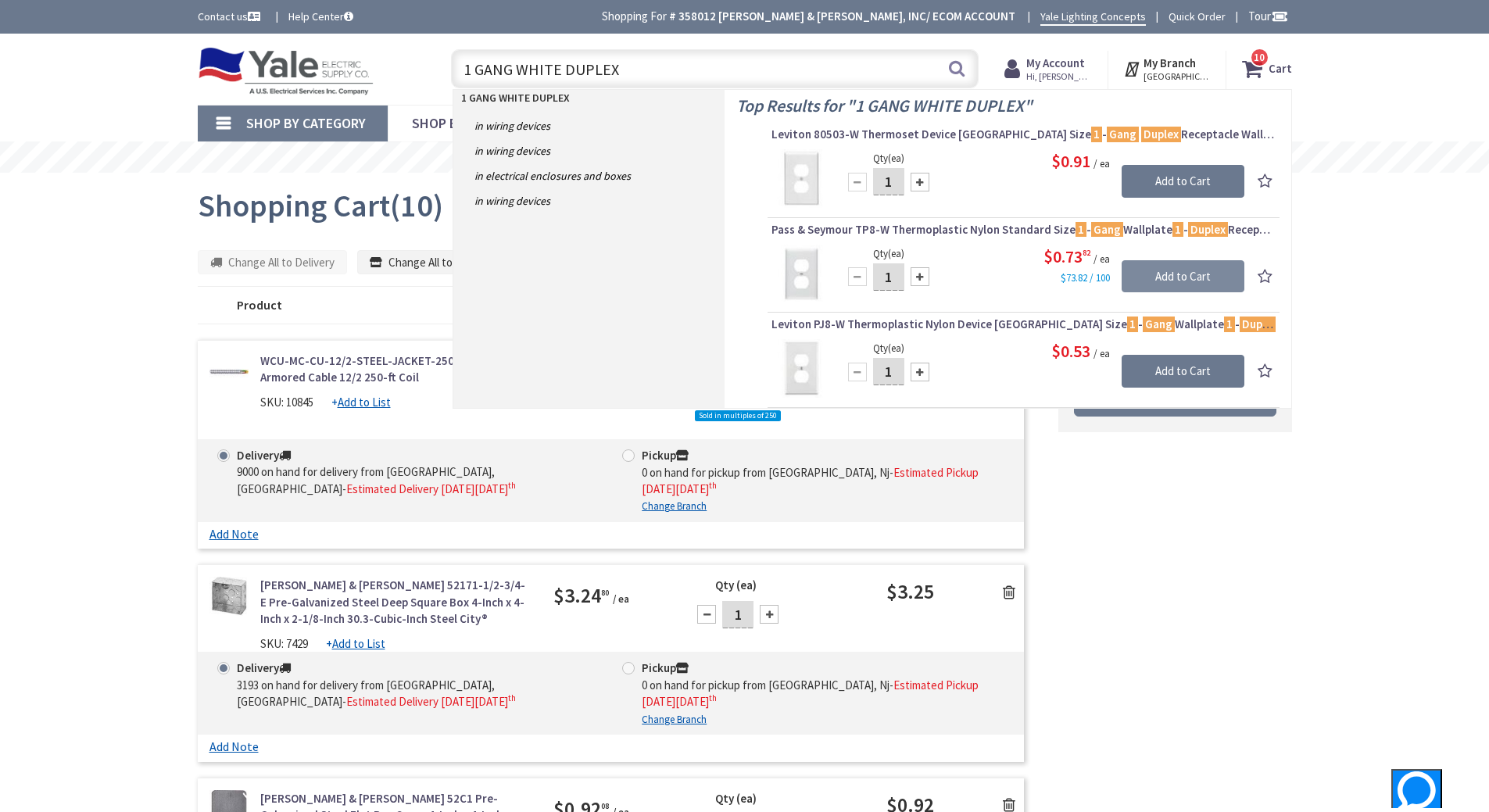
type input "1 GANG WHITE DUPLEX"
click at [1156, 271] on input "Add to Cart" at bounding box center [1183, 276] width 123 height 33
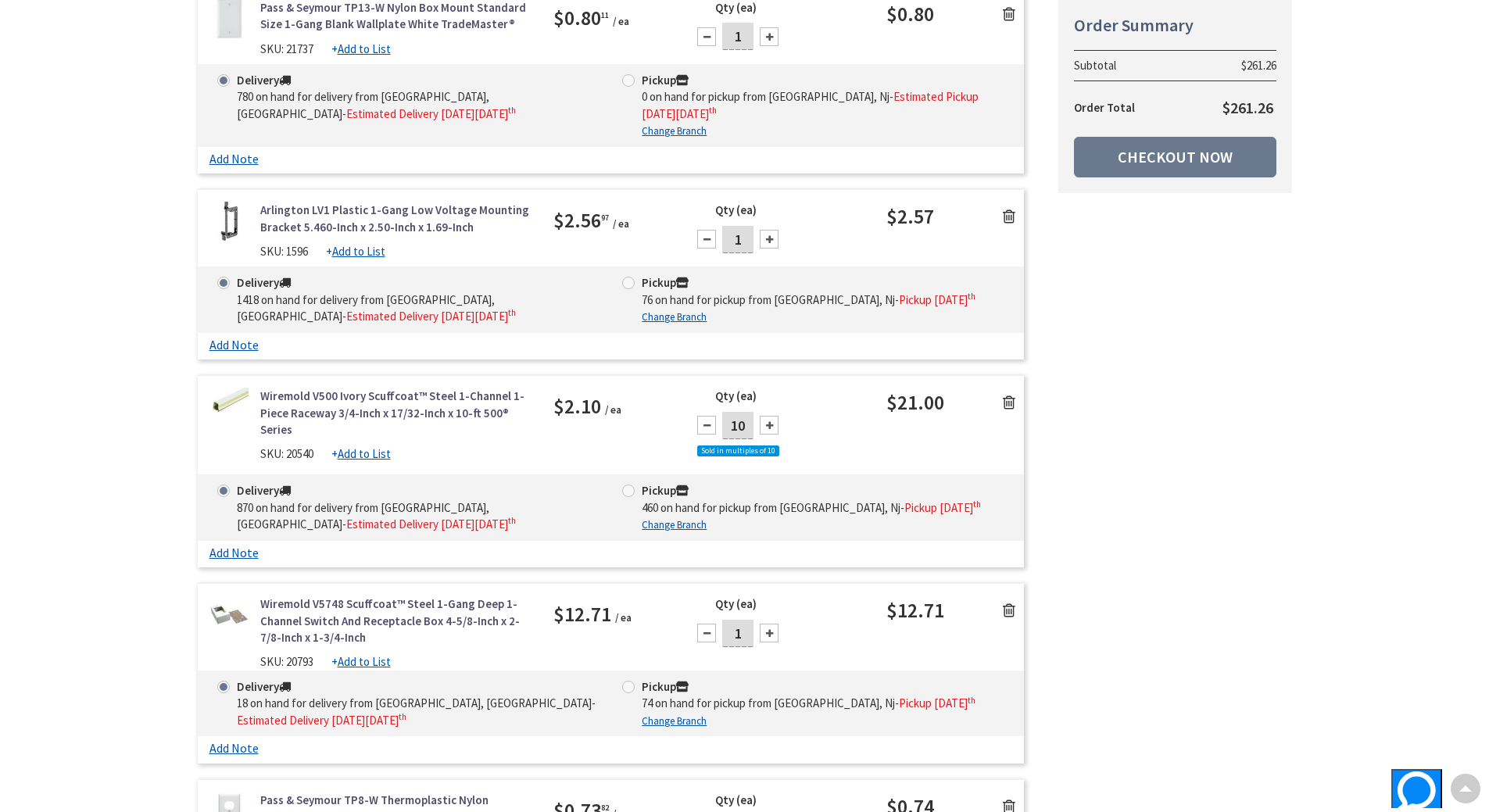
scroll to position [2031, 0]
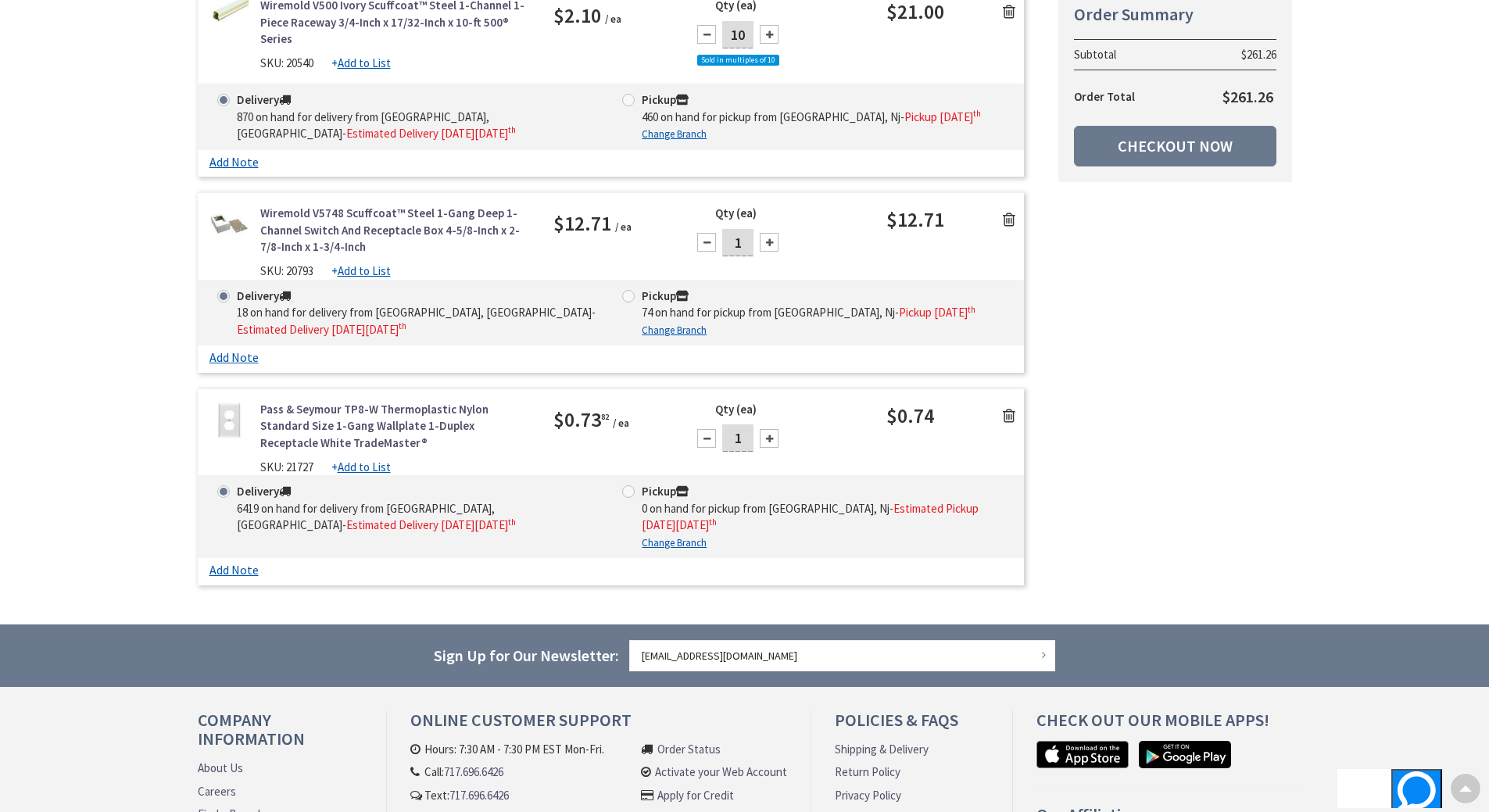
click at [1011, 408] on icon at bounding box center [1009, 416] width 12 height 16
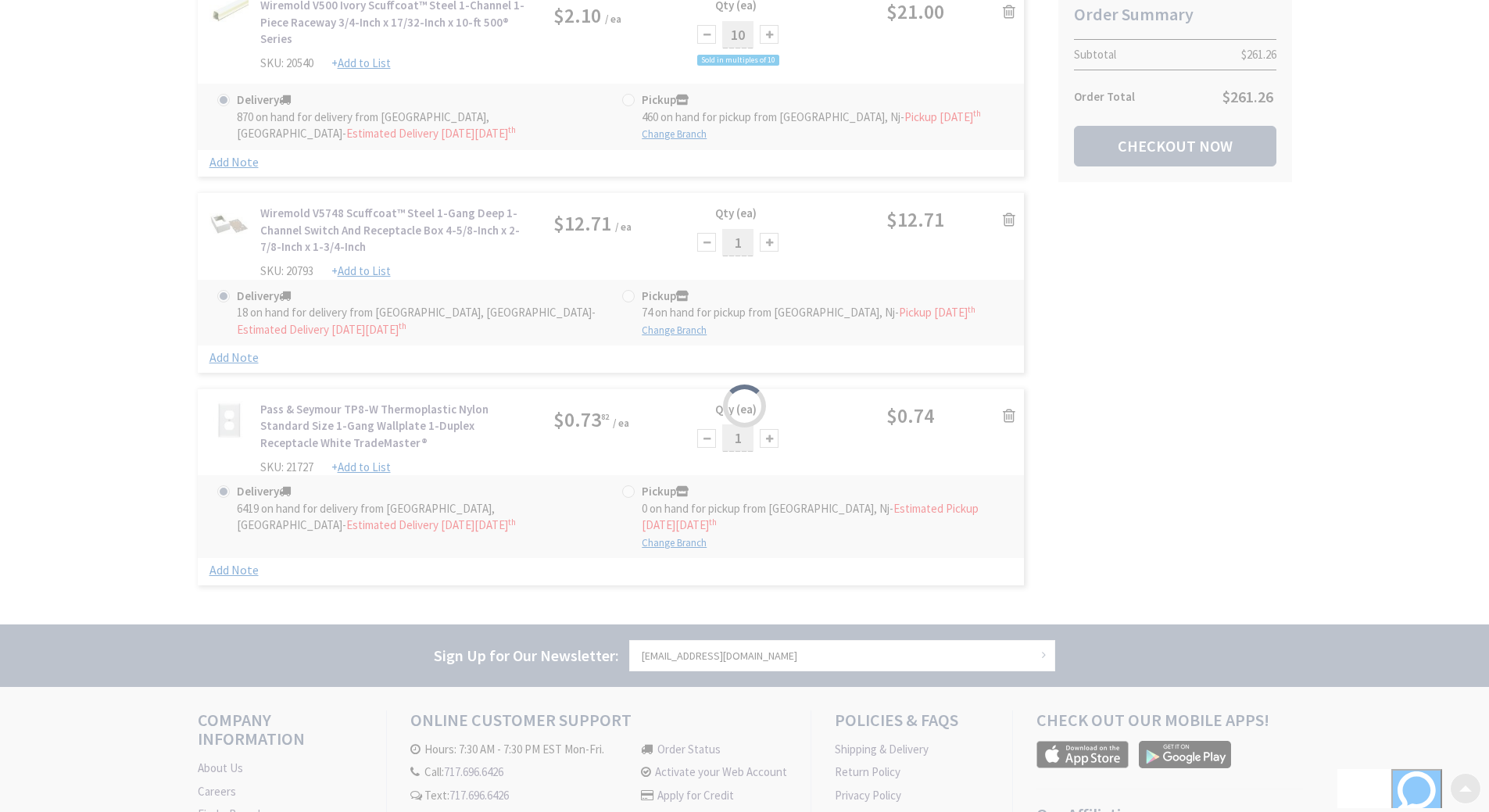
scroll to position [1971, 0]
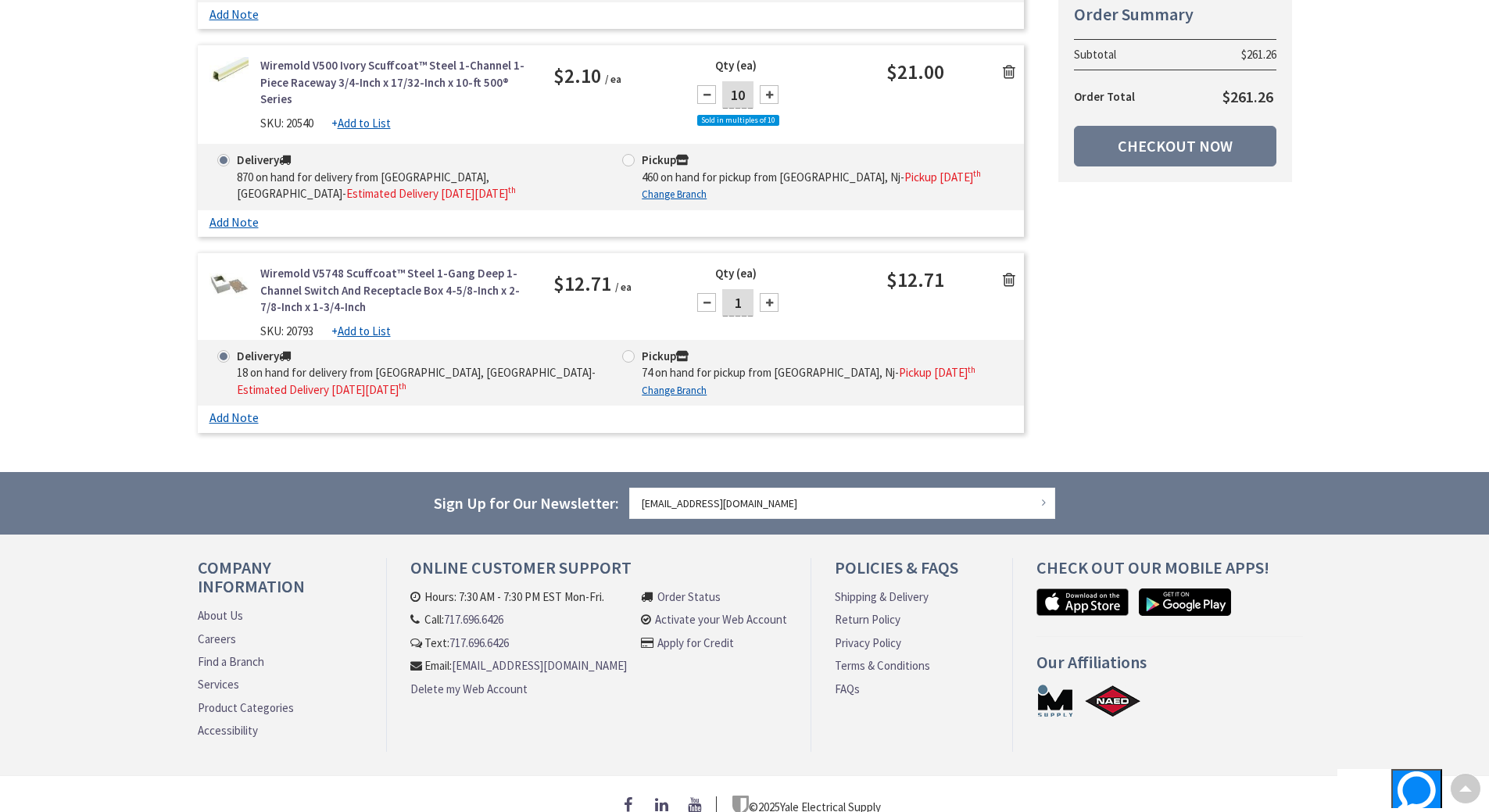
click at [1013, 272] on icon at bounding box center [1009, 279] width 12 height 16
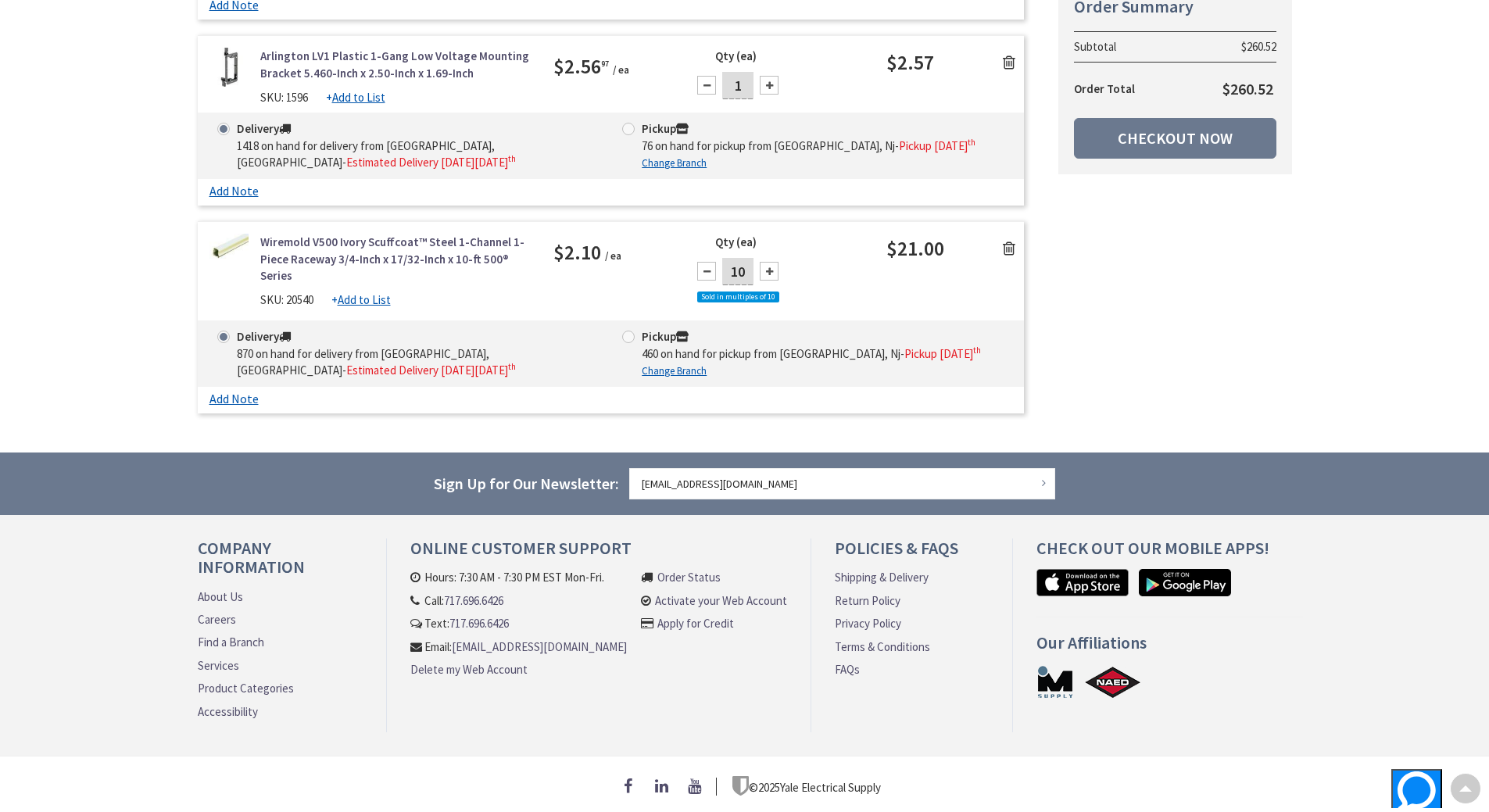
scroll to position [1775, 0]
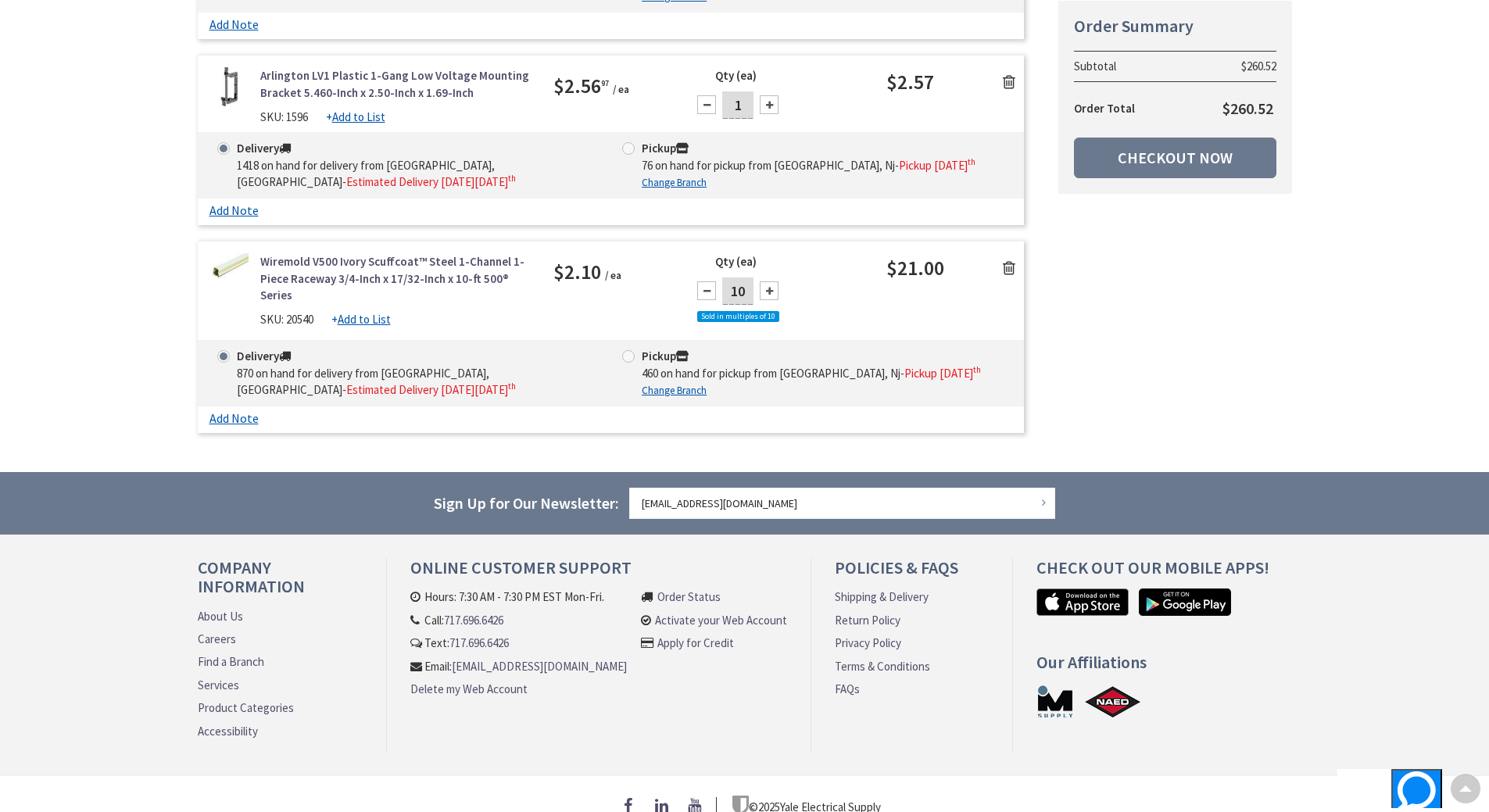
click at [1006, 256] on link at bounding box center [1009, 267] width 30 height 24
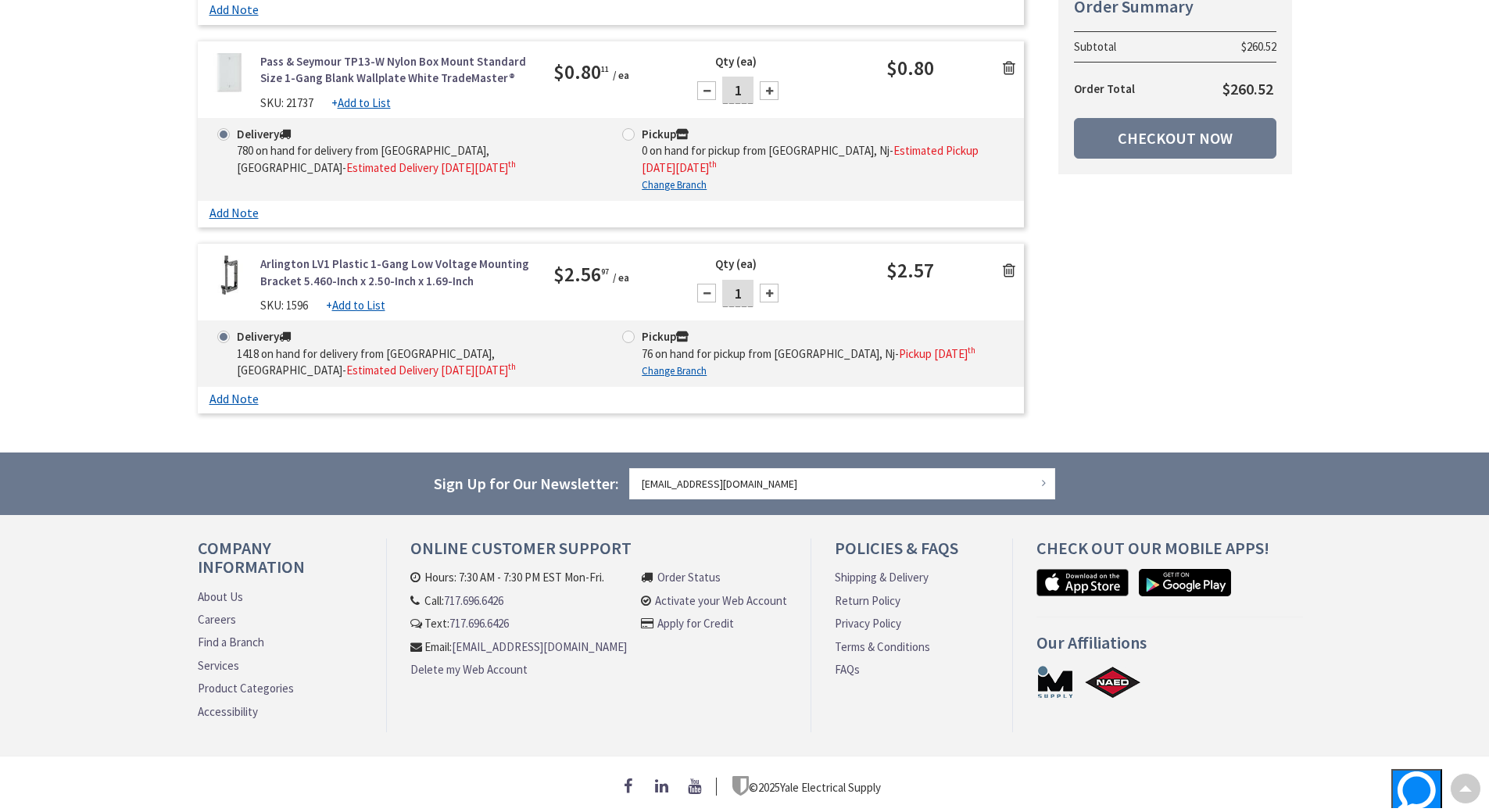
scroll to position [1567, 0]
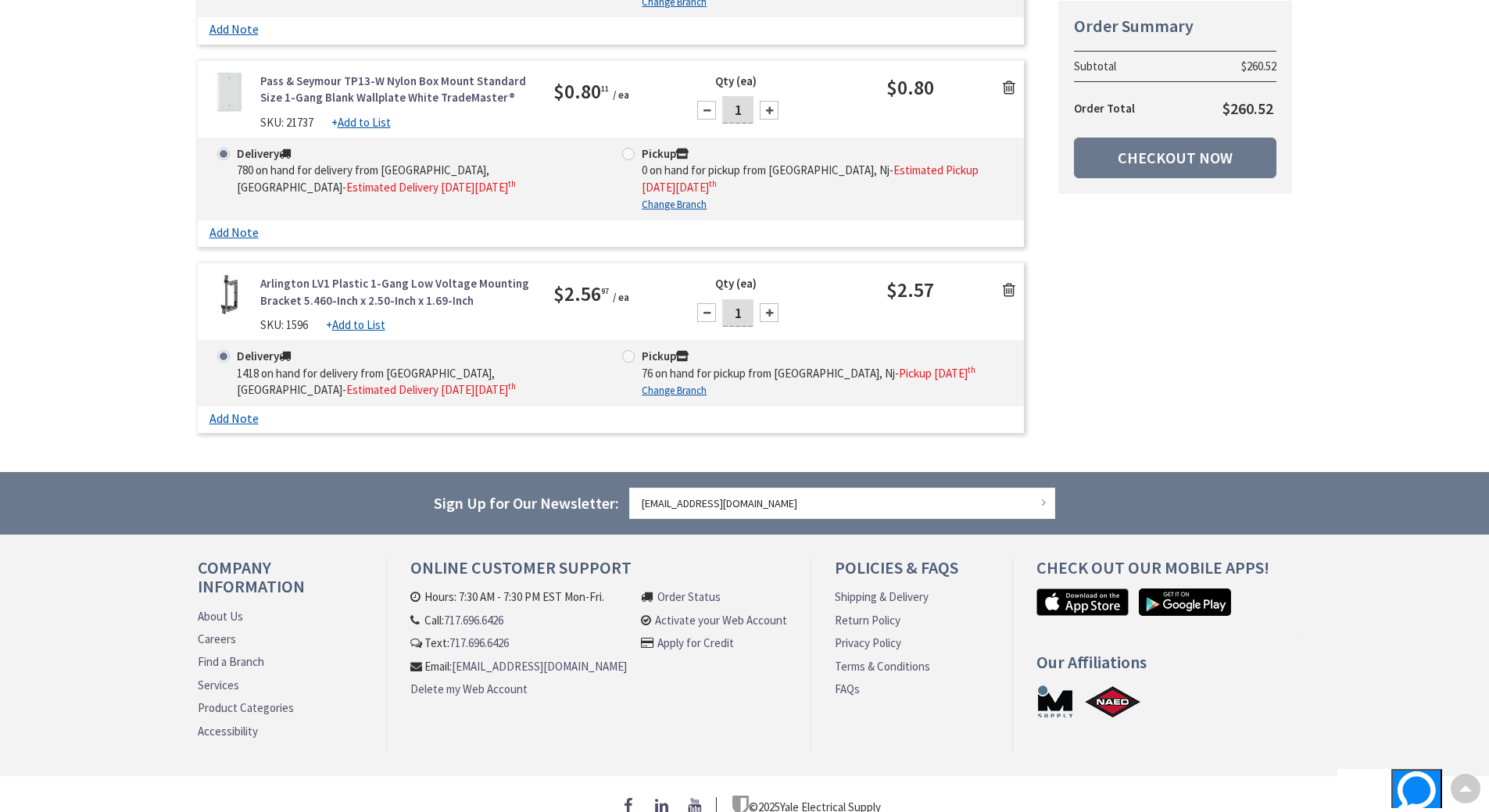
click at [1004, 278] on link at bounding box center [1009, 289] width 30 height 24
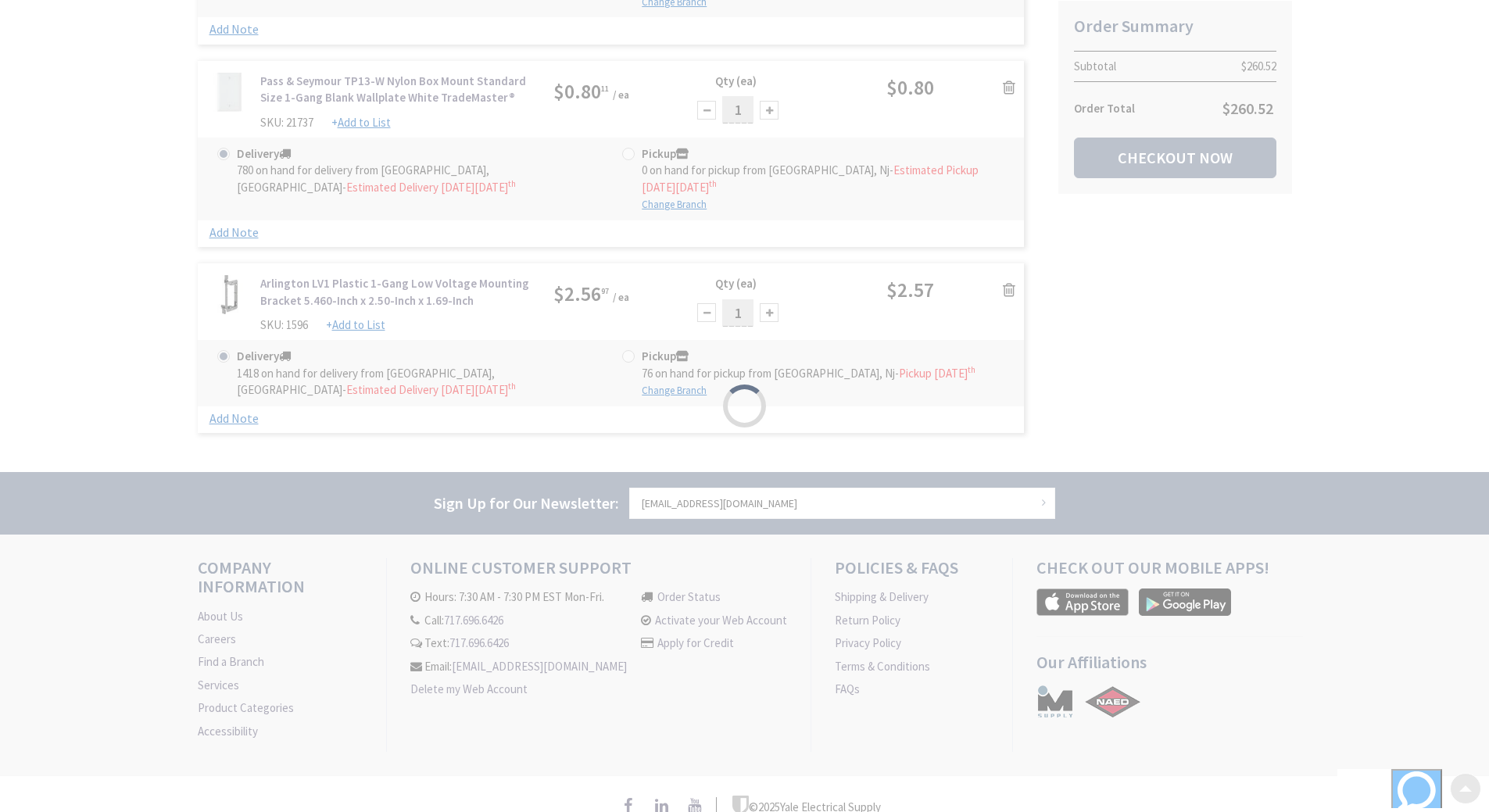
click at [1010, 262] on div "Please wait..." at bounding box center [744, 406] width 1489 height 812
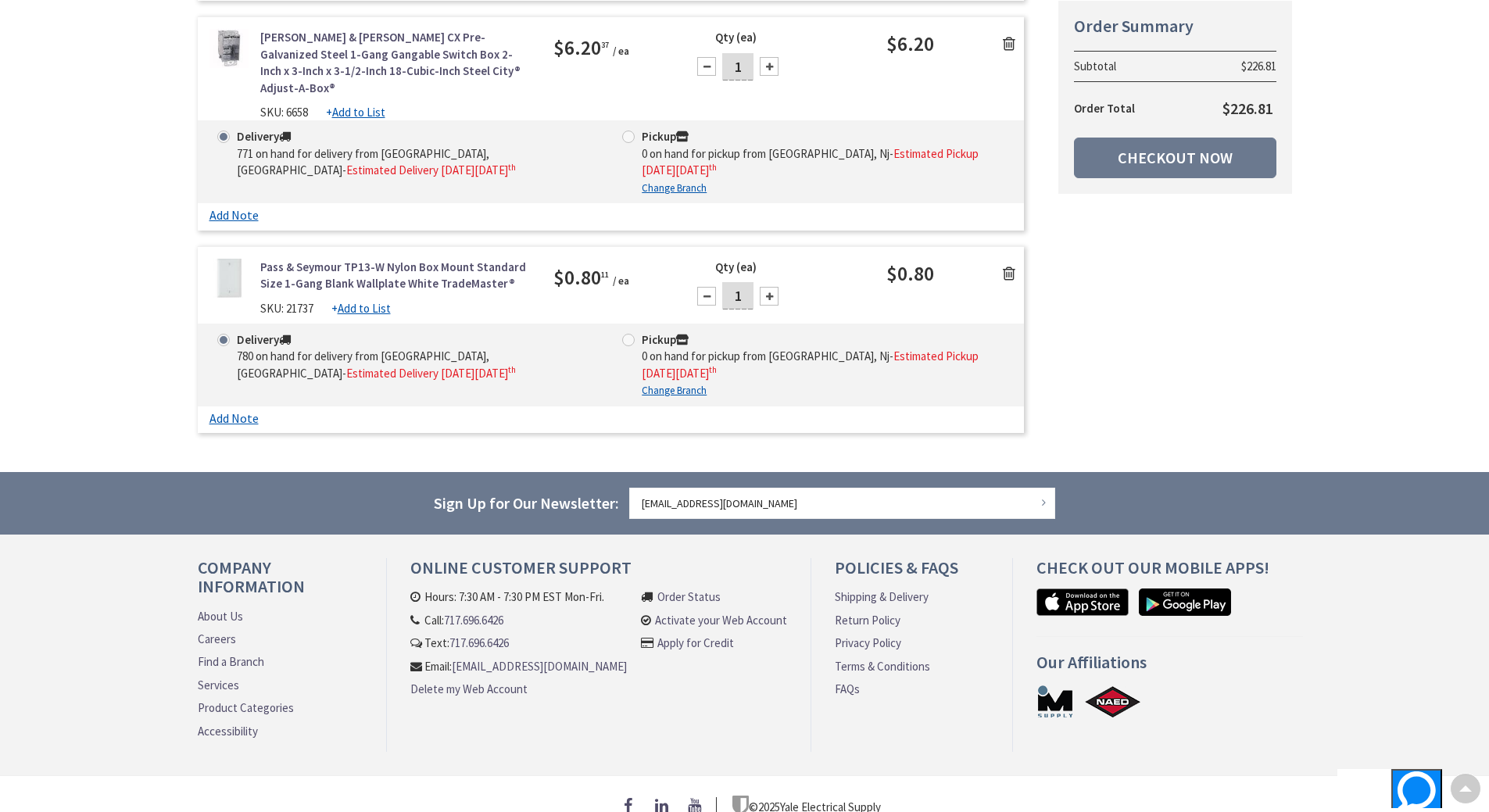
click at [1011, 265] on icon at bounding box center [1009, 273] width 12 height 16
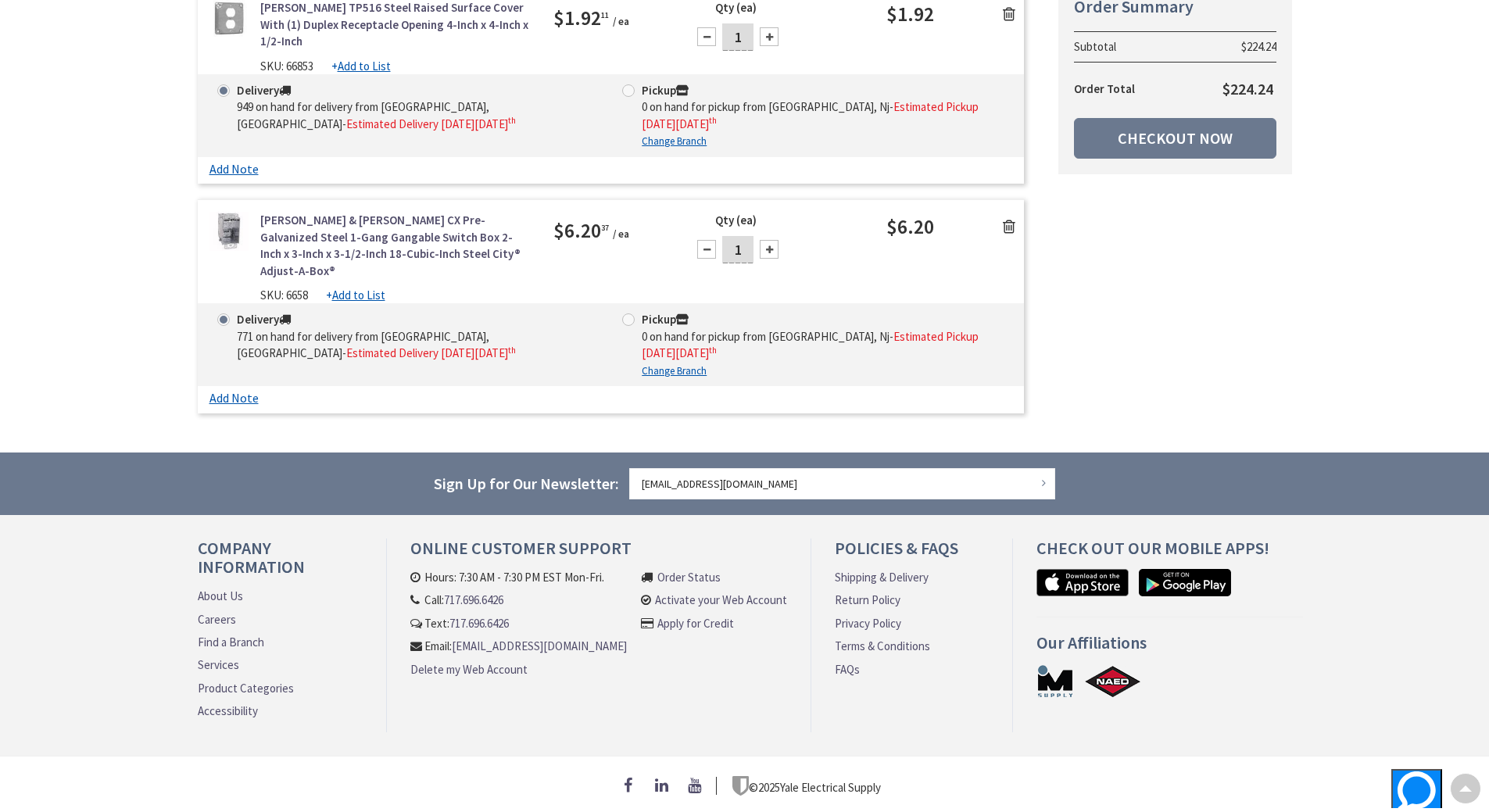
scroll to position [1179, 0]
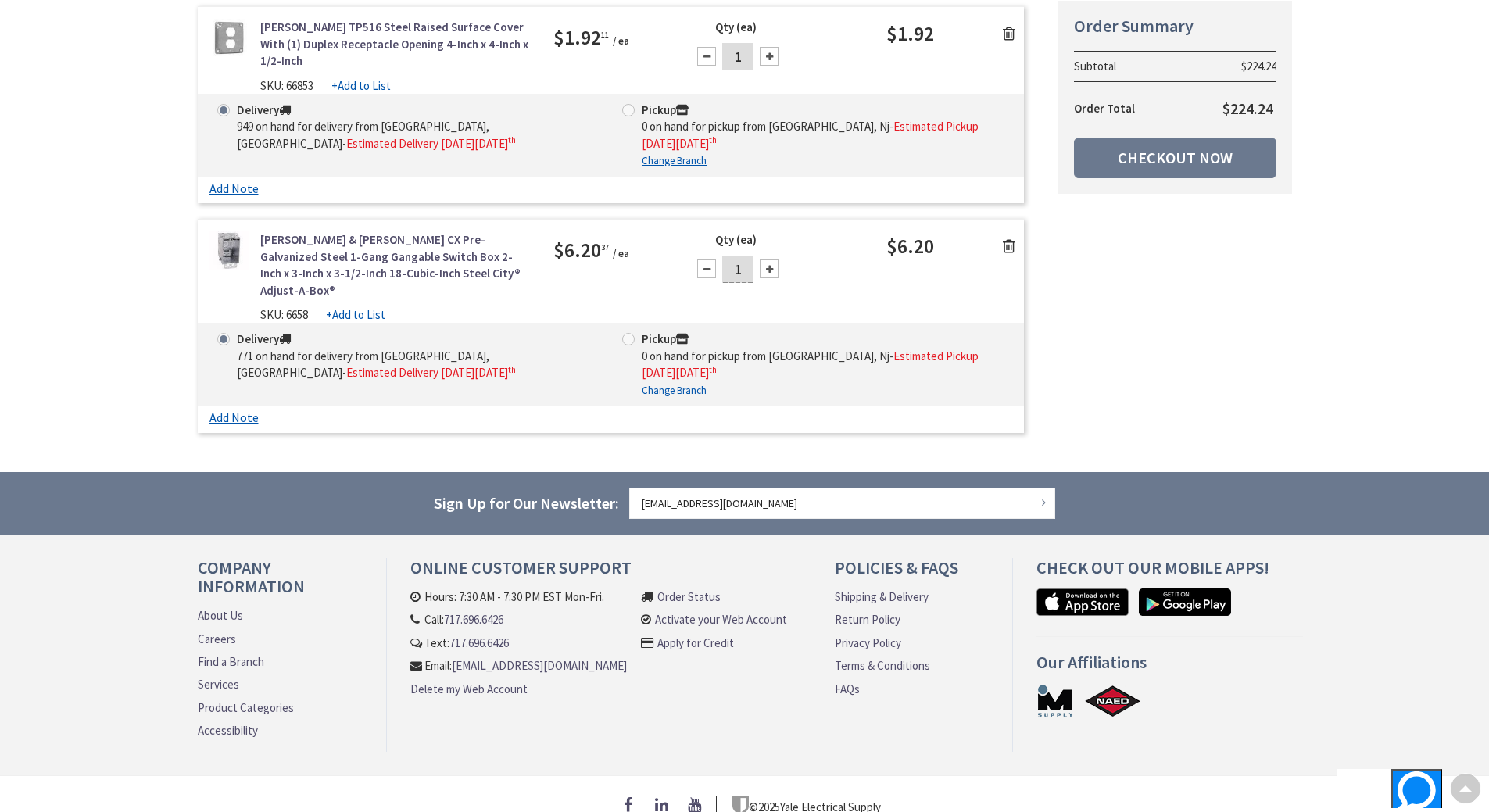
click at [1006, 238] on icon at bounding box center [1009, 246] width 12 height 16
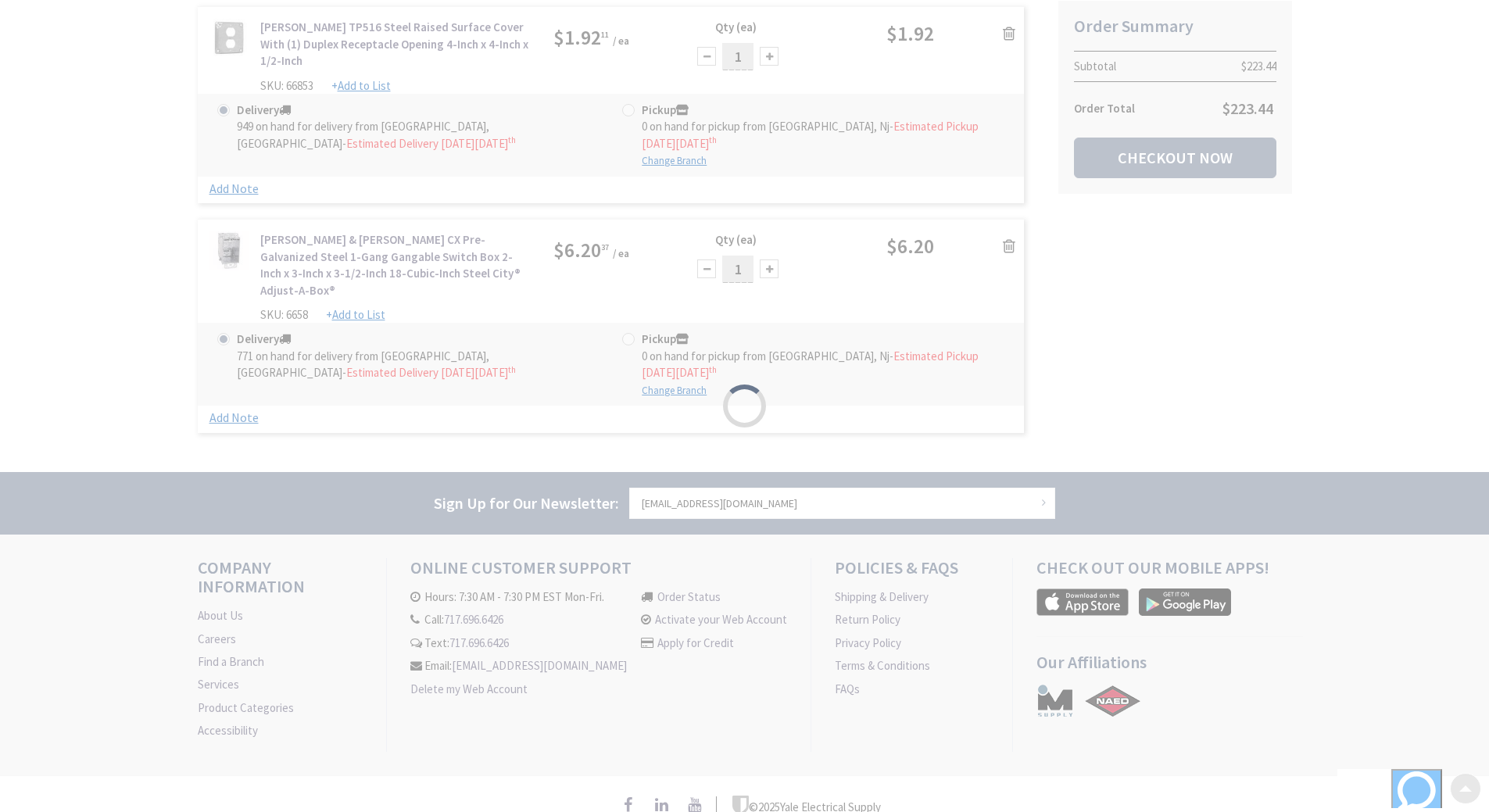
scroll to position [967, 0]
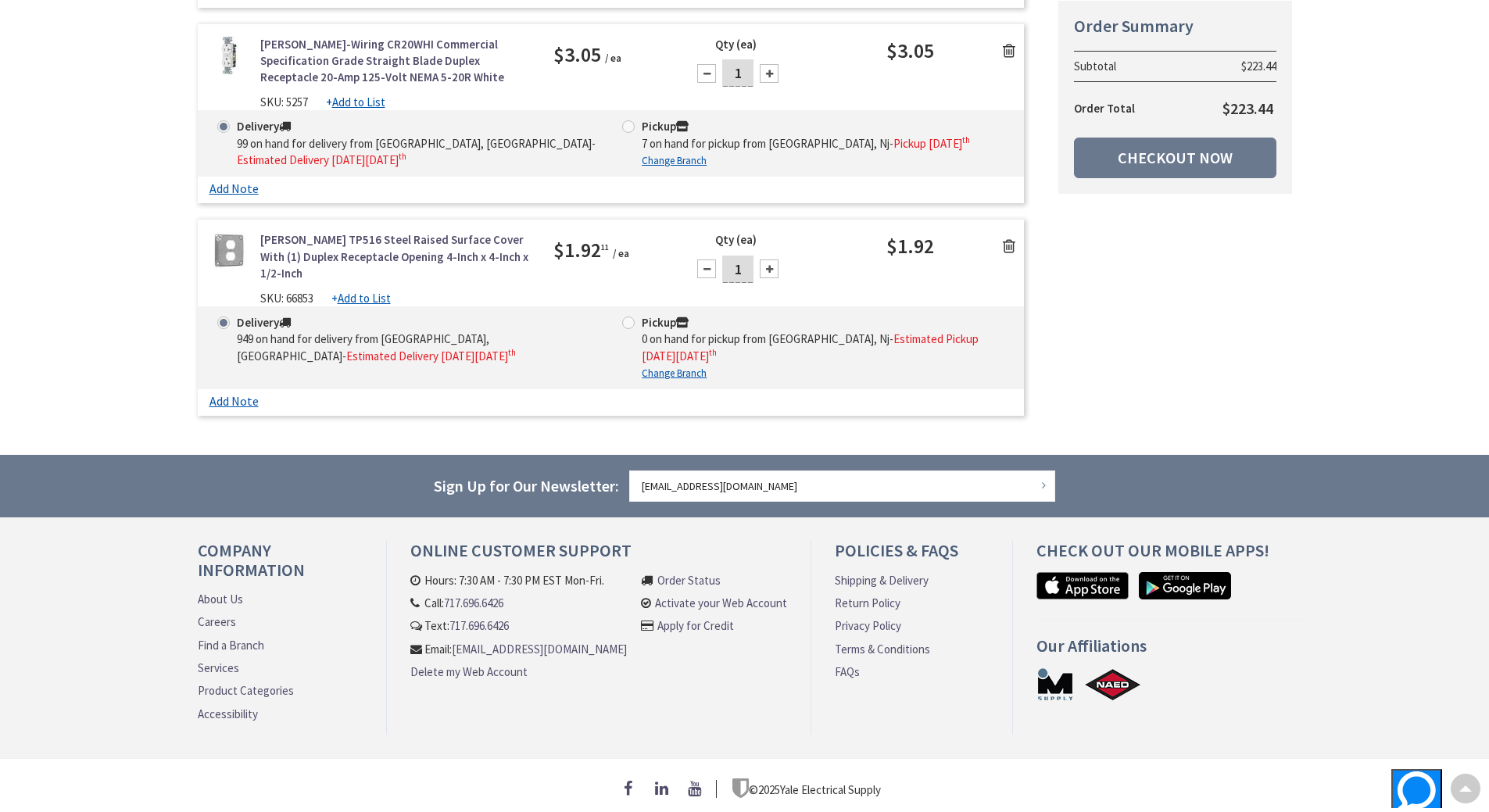
click at [1007, 43] on icon at bounding box center [1009, 51] width 12 height 16
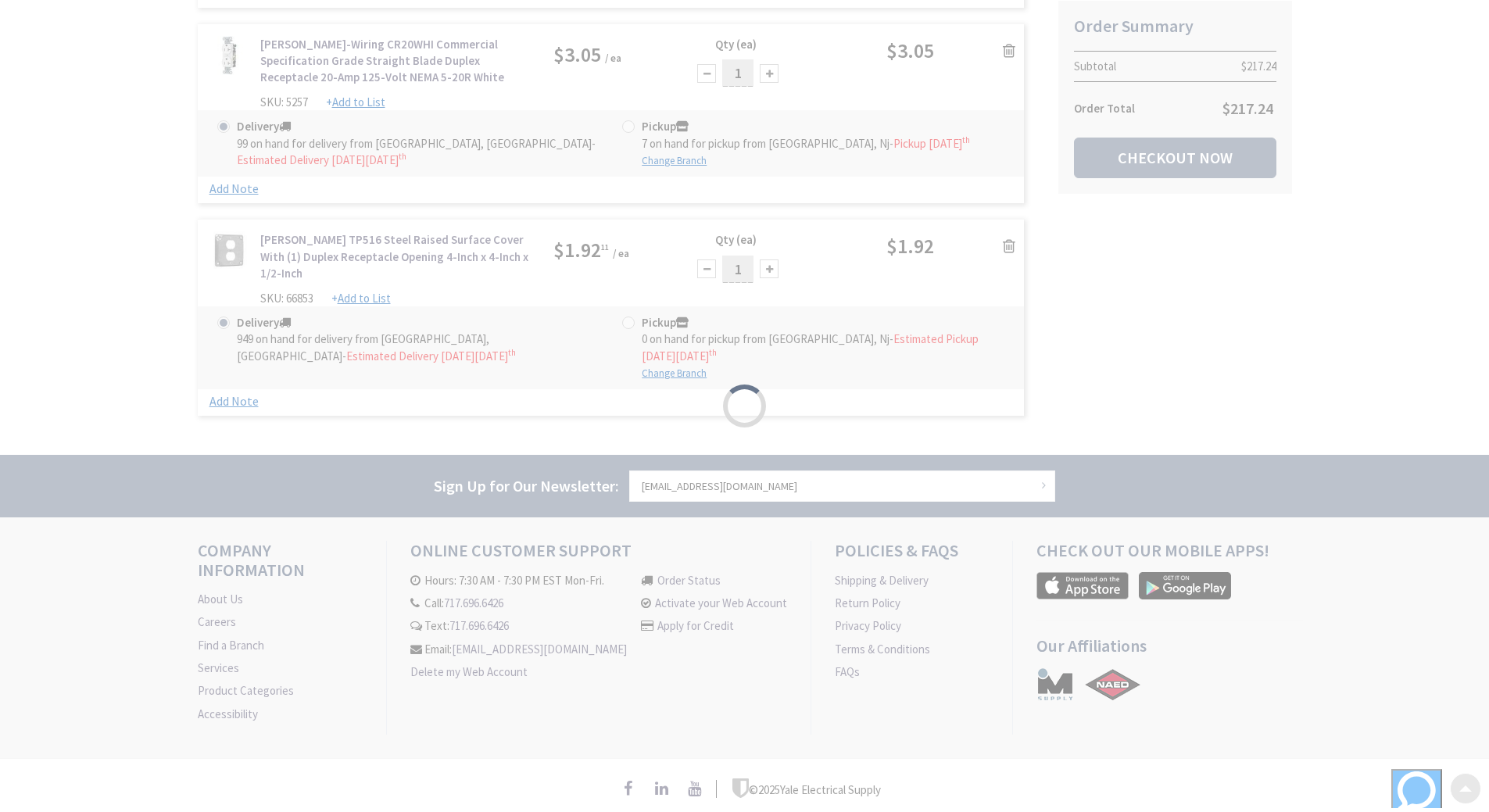
scroll to position [771, 0]
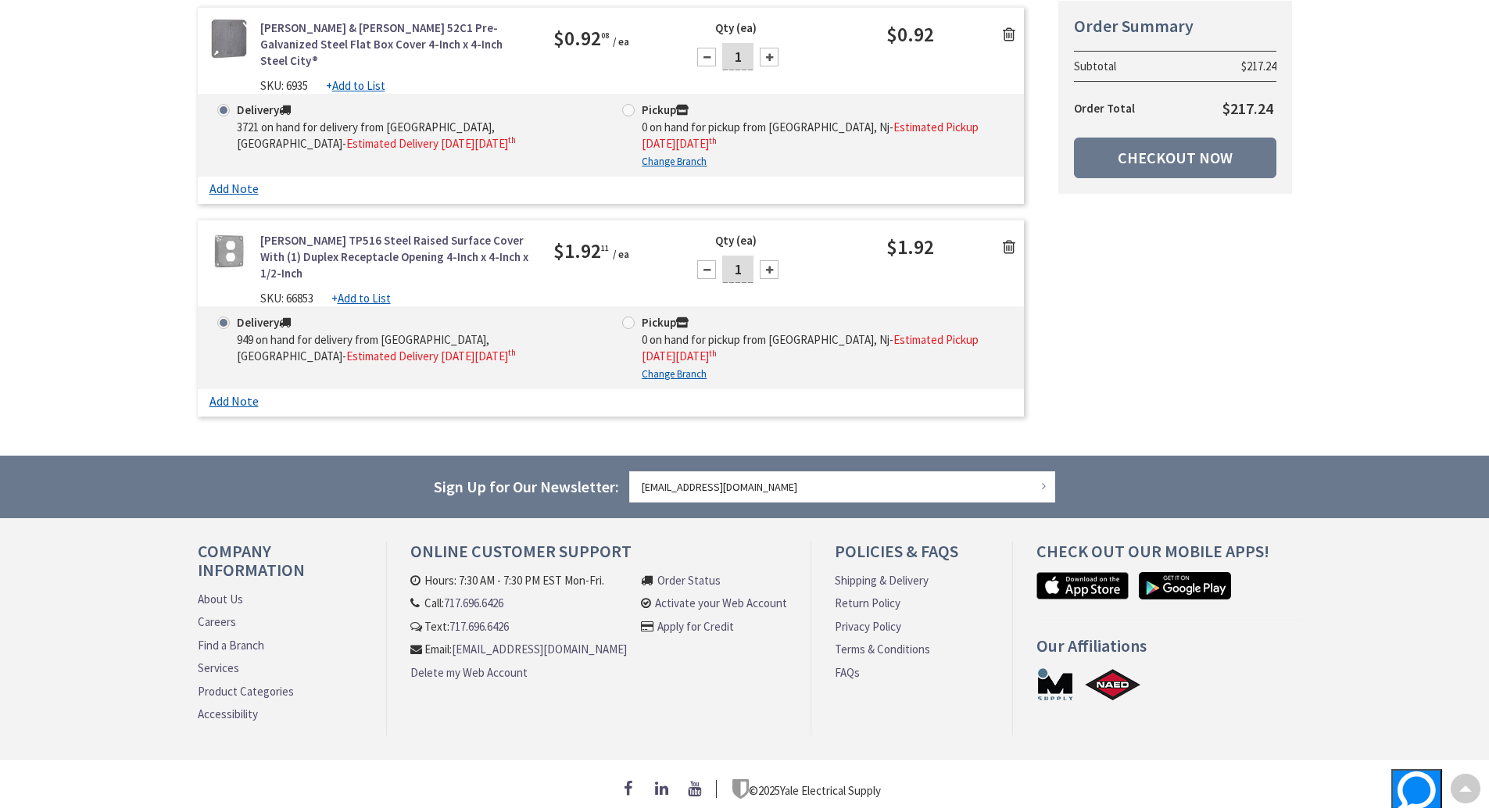
click at [1009, 239] on icon at bounding box center [1009, 247] width 12 height 16
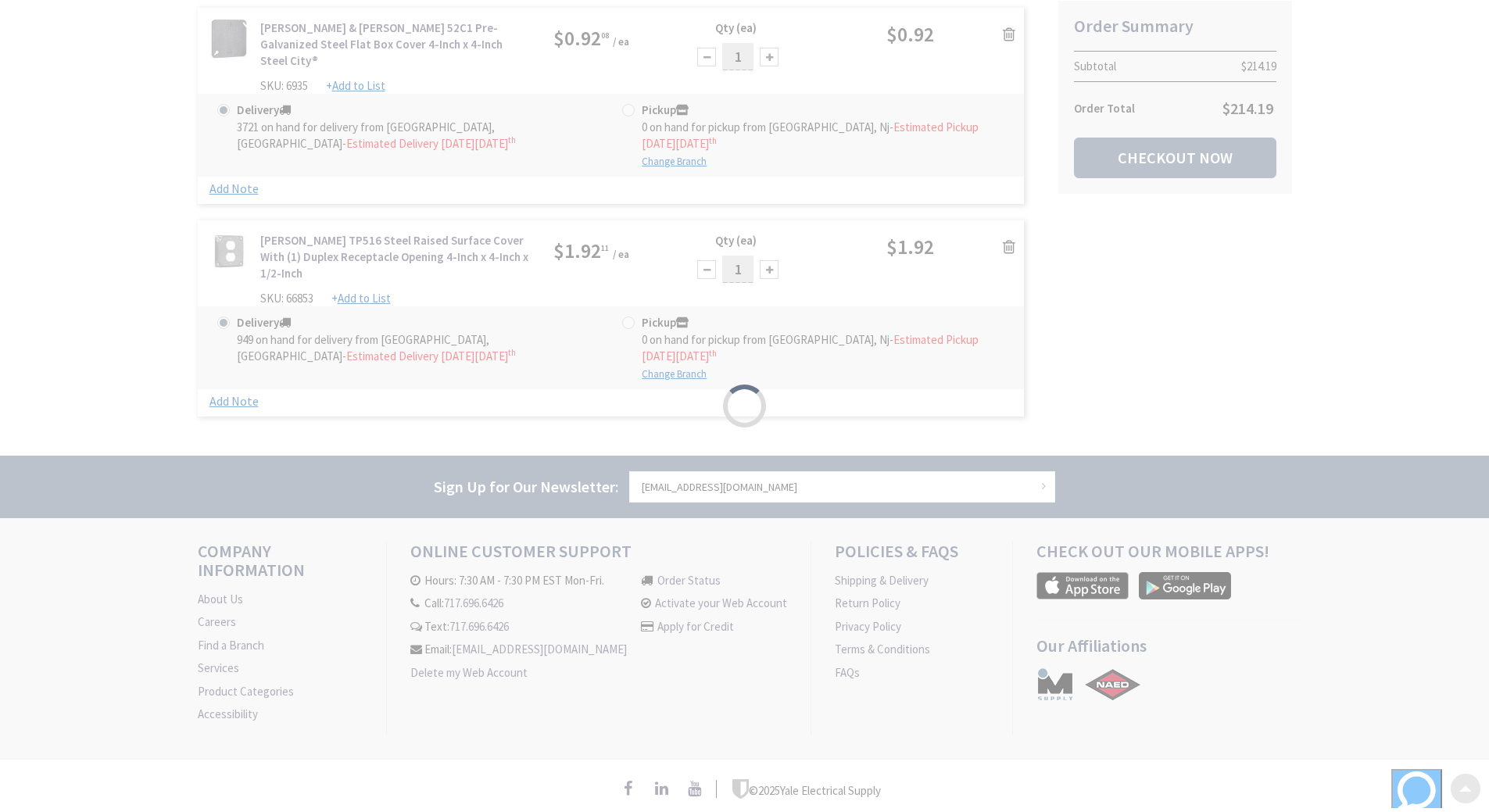
scroll to position [558, 0]
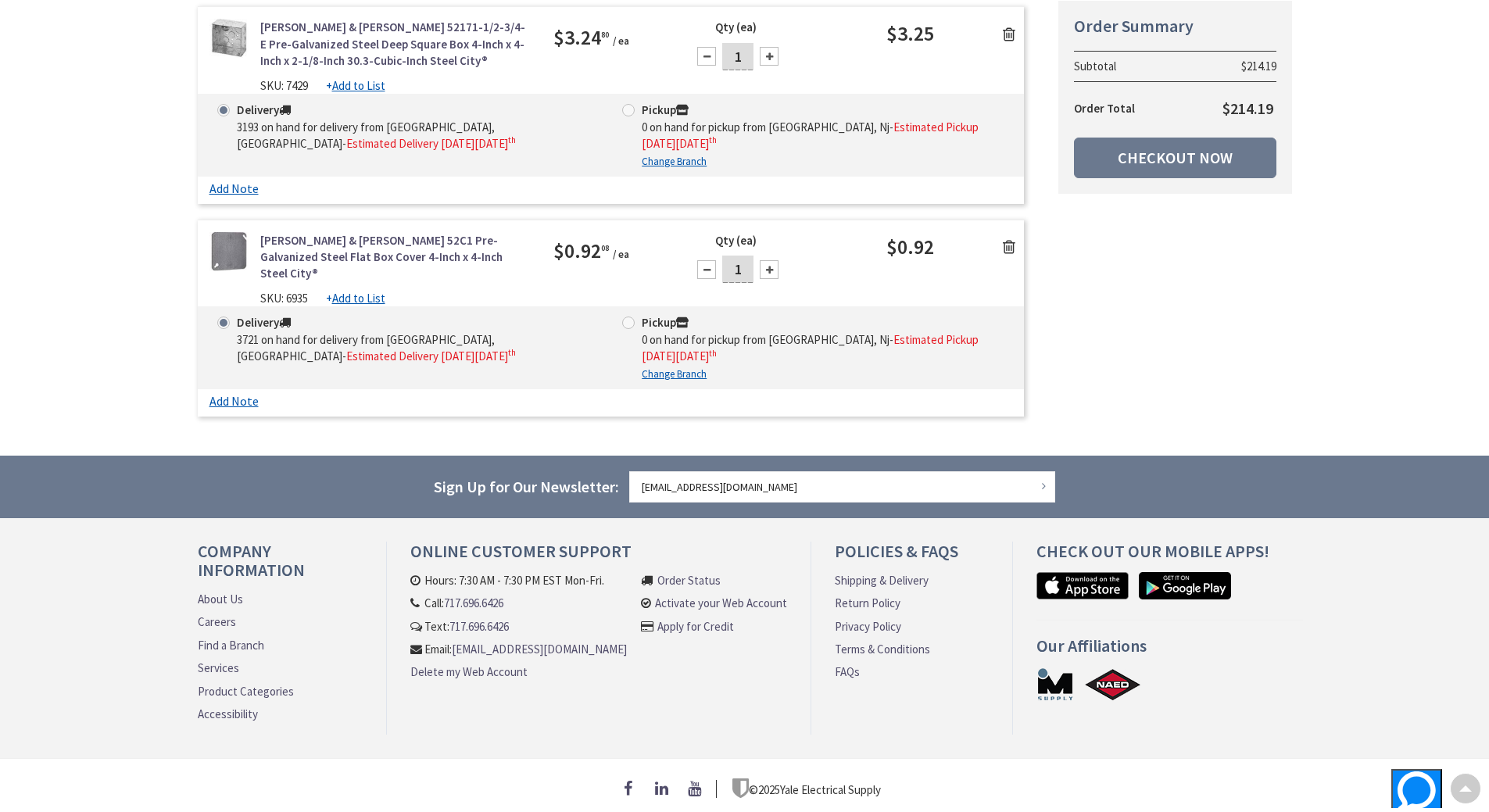
click at [1008, 240] on icon at bounding box center [1009, 247] width 12 height 16
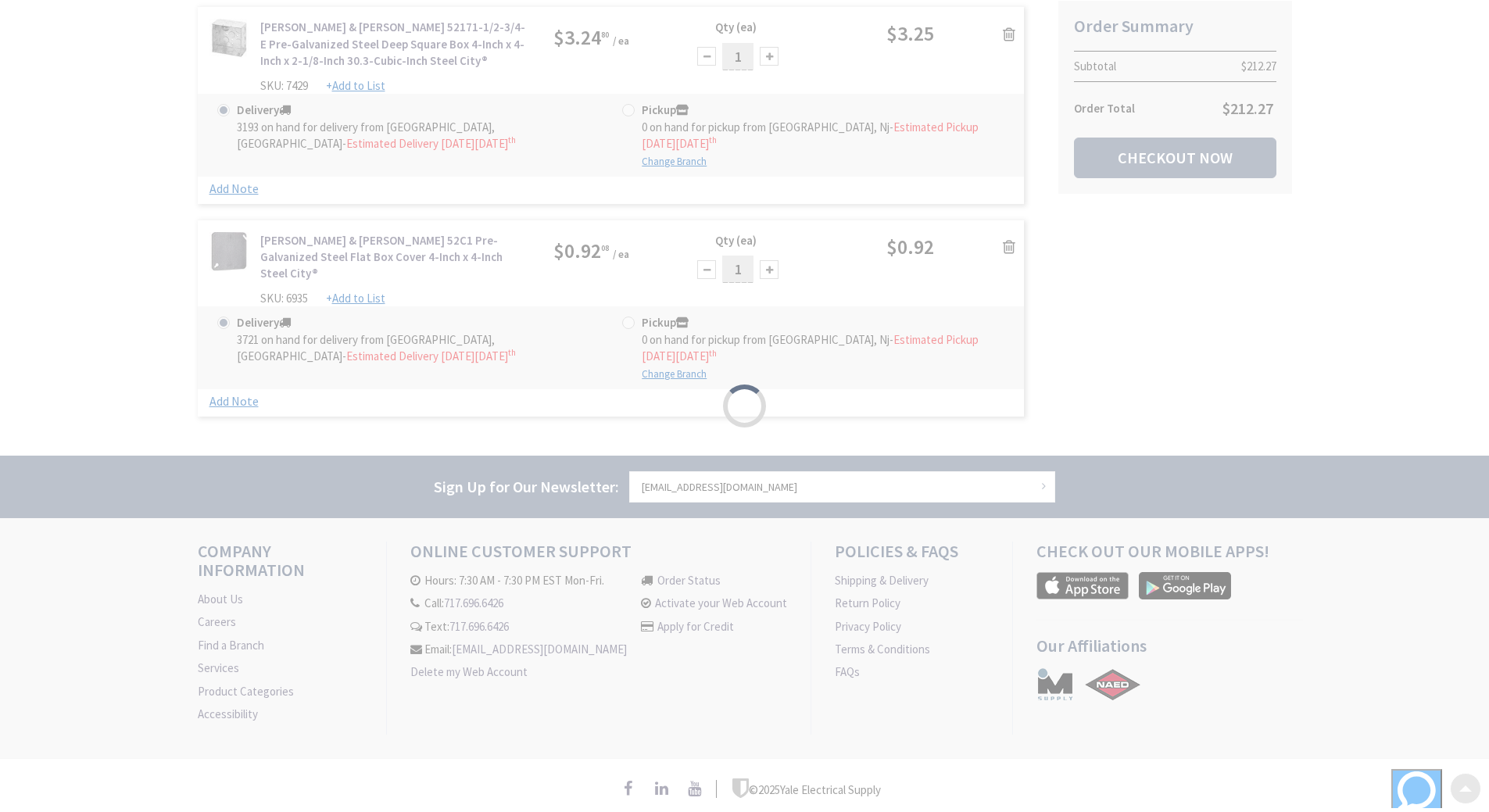
scroll to position [355, 0]
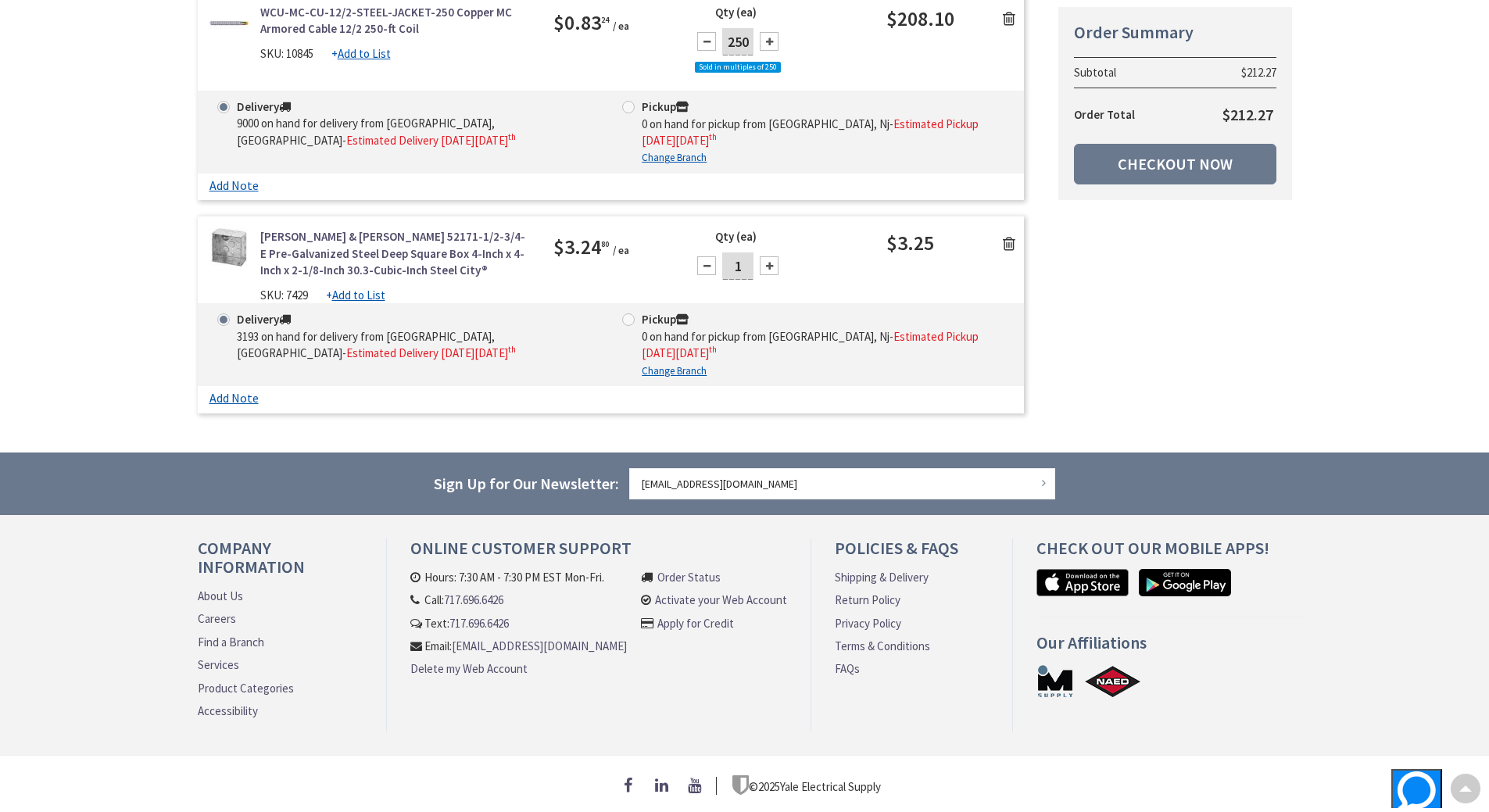
click at [1008, 240] on icon at bounding box center [1009, 243] width 12 height 16
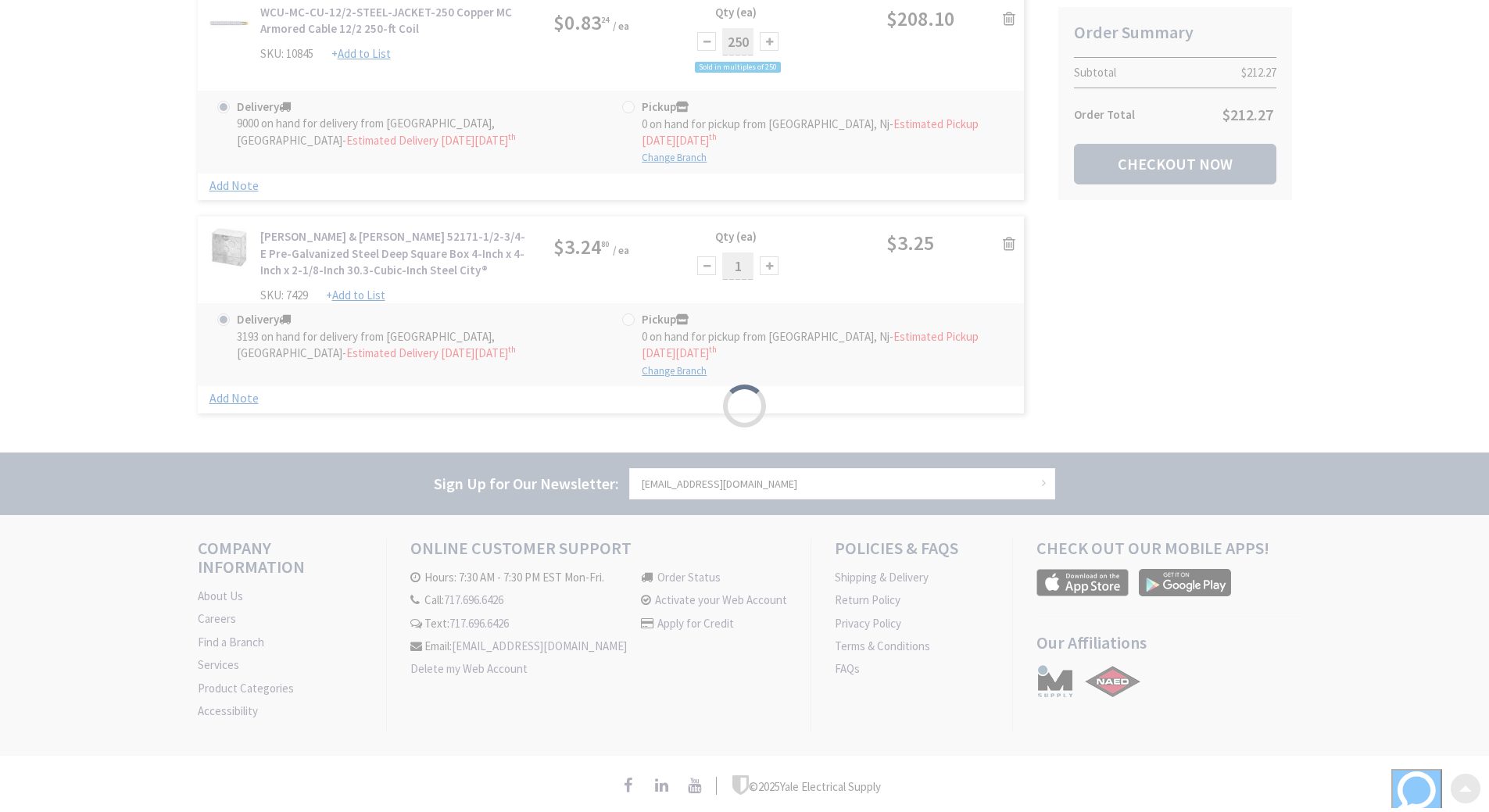
scroll to position [142, 0]
